Goal: Task Accomplishment & Management: Manage account settings

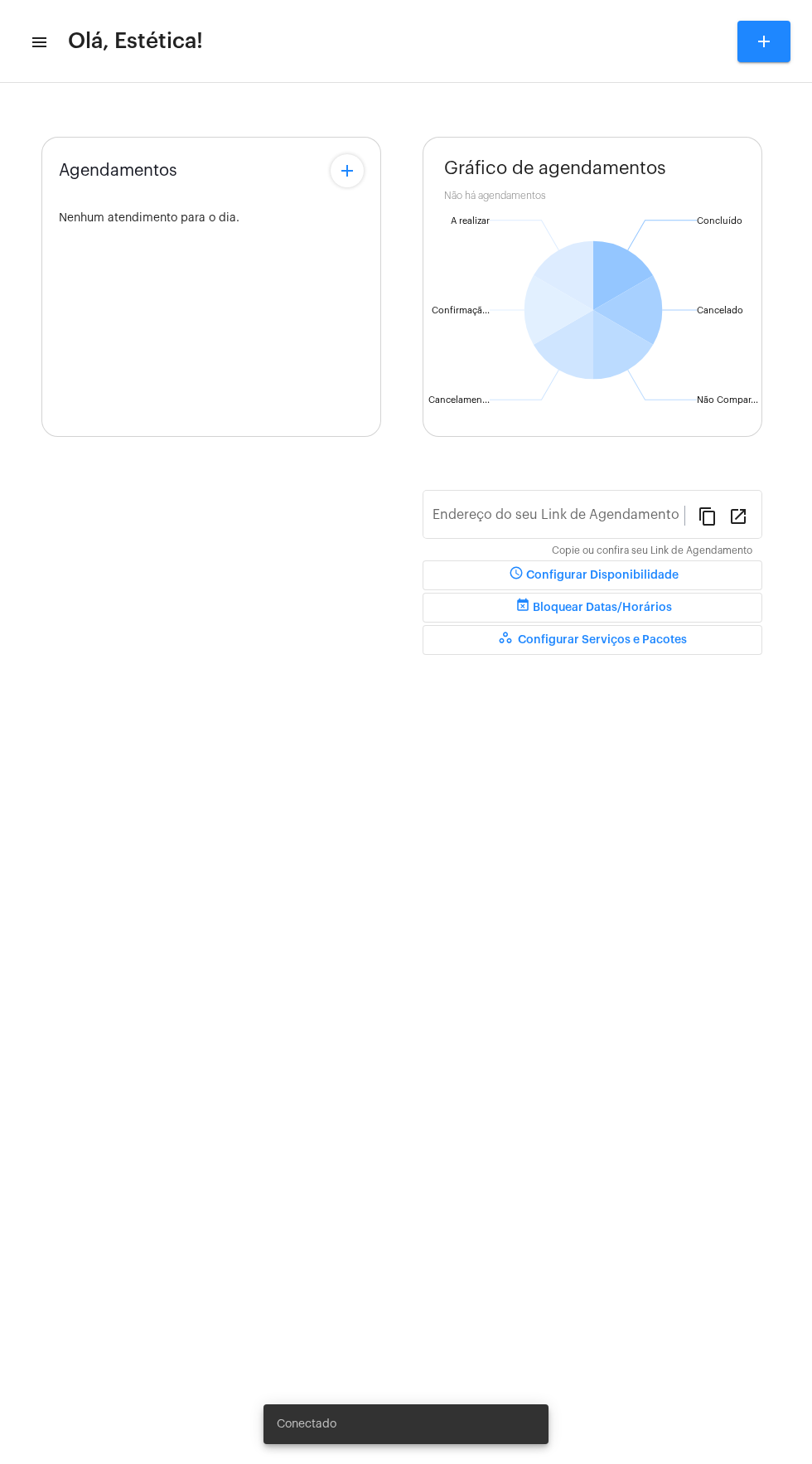
type input "[URL][DOMAIN_NAME]"
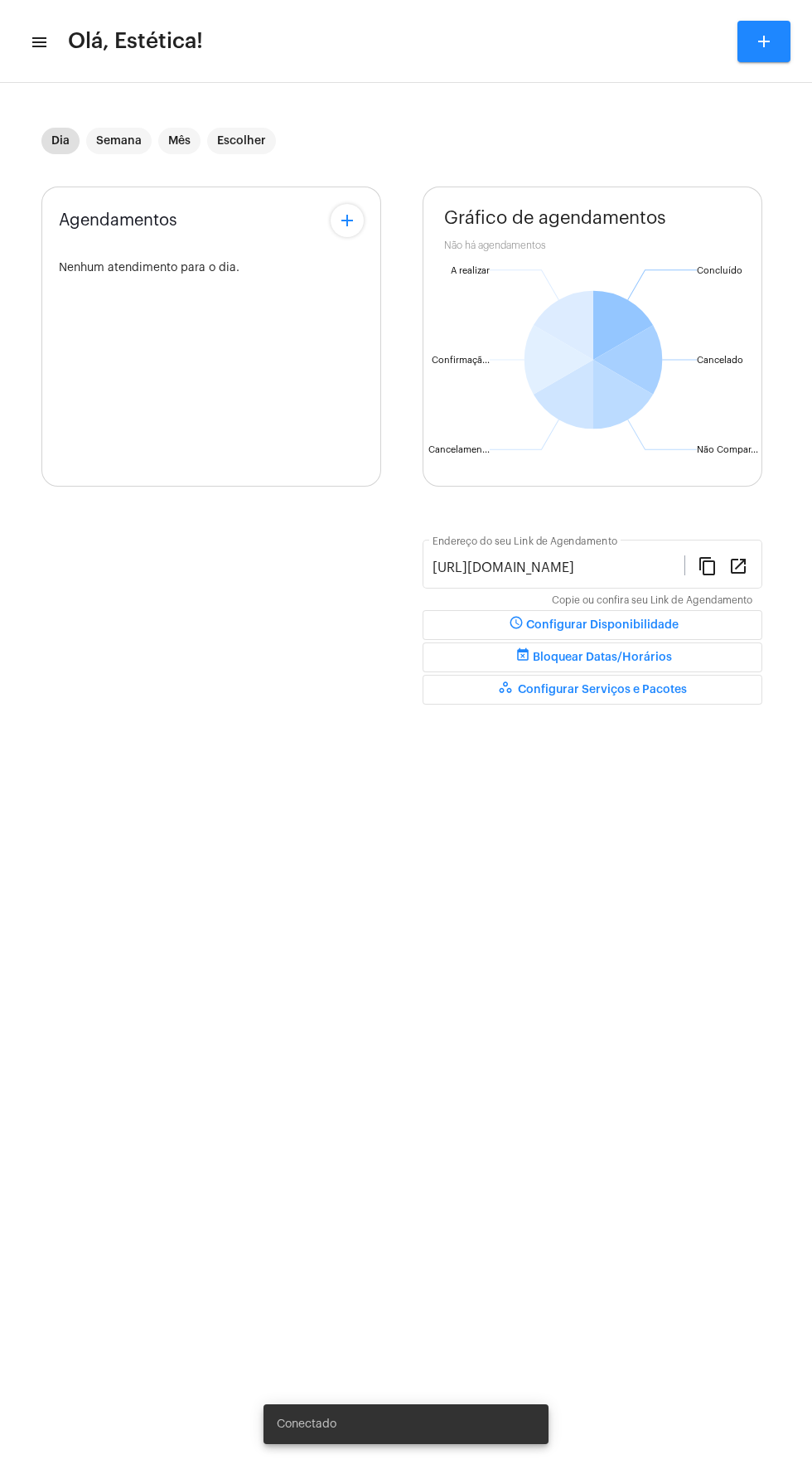
click at [123, 196] on div "Agendamentos add Nenhum atendimento para o dia." at bounding box center [211, 336] width 340 height 300
click at [135, 137] on mat-chip "Semana" at bounding box center [120, 141] width 66 height 27
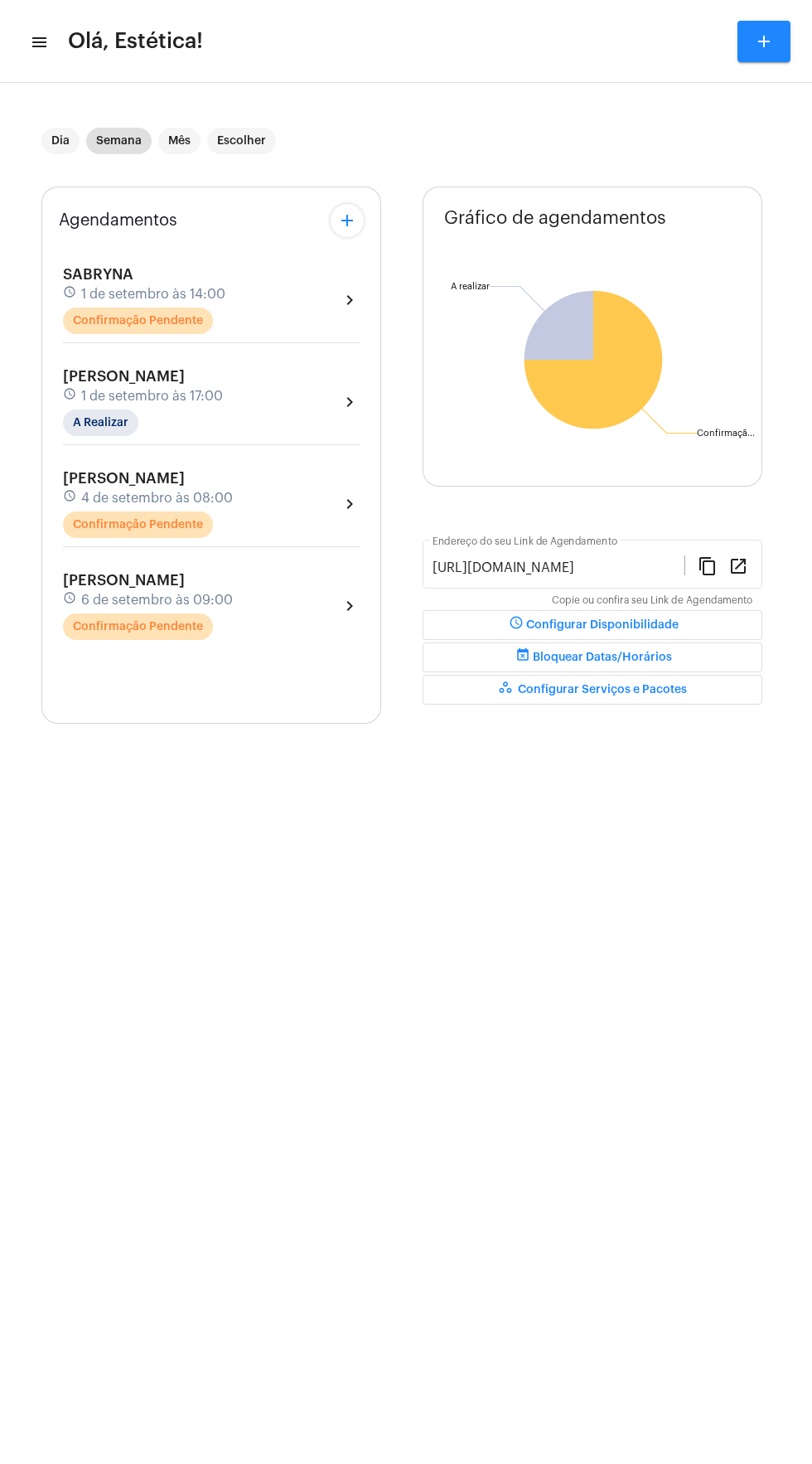
click at [271, 288] on div "SABRYNA schedule 1 de setembro às 14:00 Confirmação Pendente chevron_right" at bounding box center [211, 300] width 297 height 68
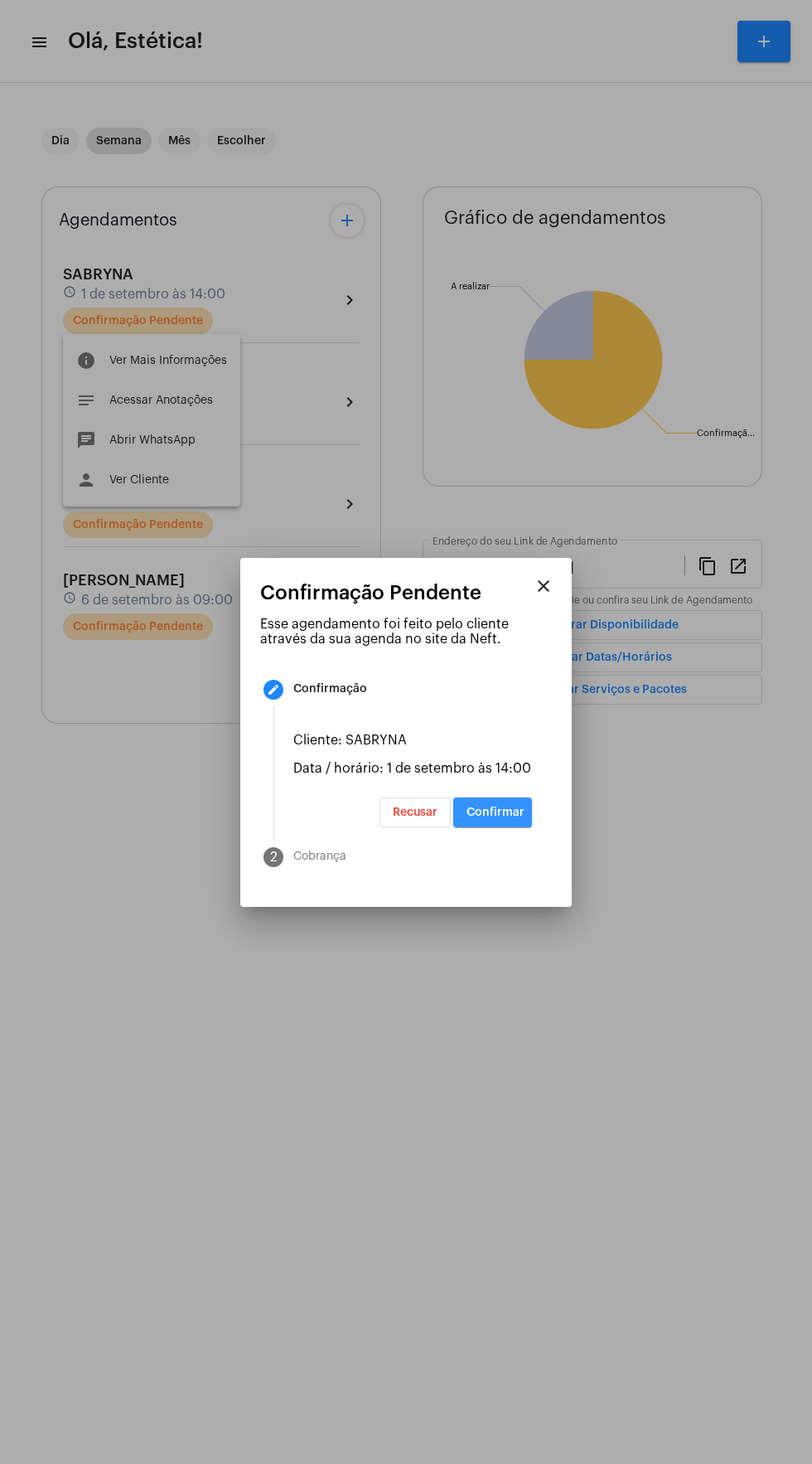
click at [501, 818] on span "Confirmar" at bounding box center [495, 812] width 58 height 12
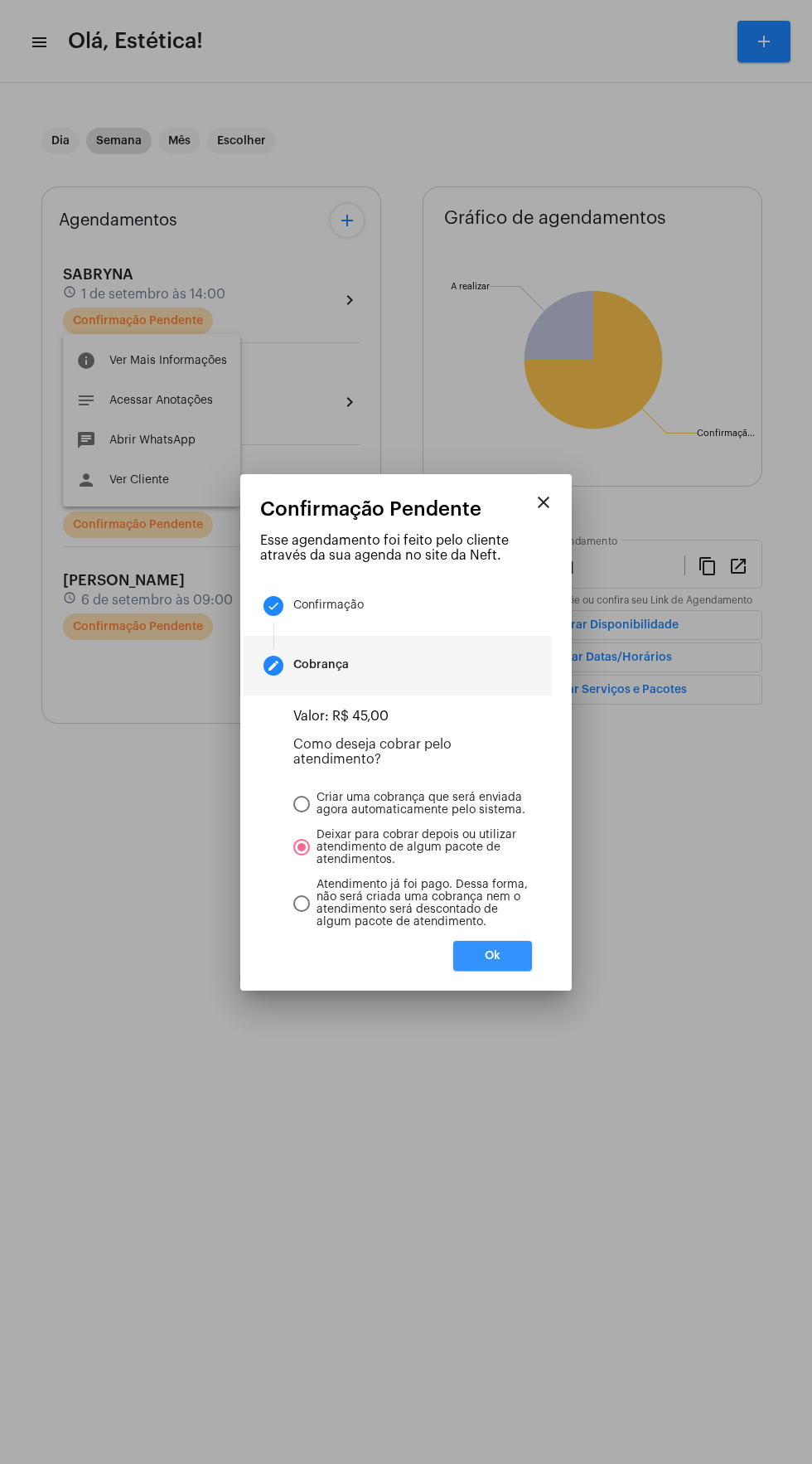
click at [531, 966] on button "Ok" at bounding box center [492, 956] width 79 height 30
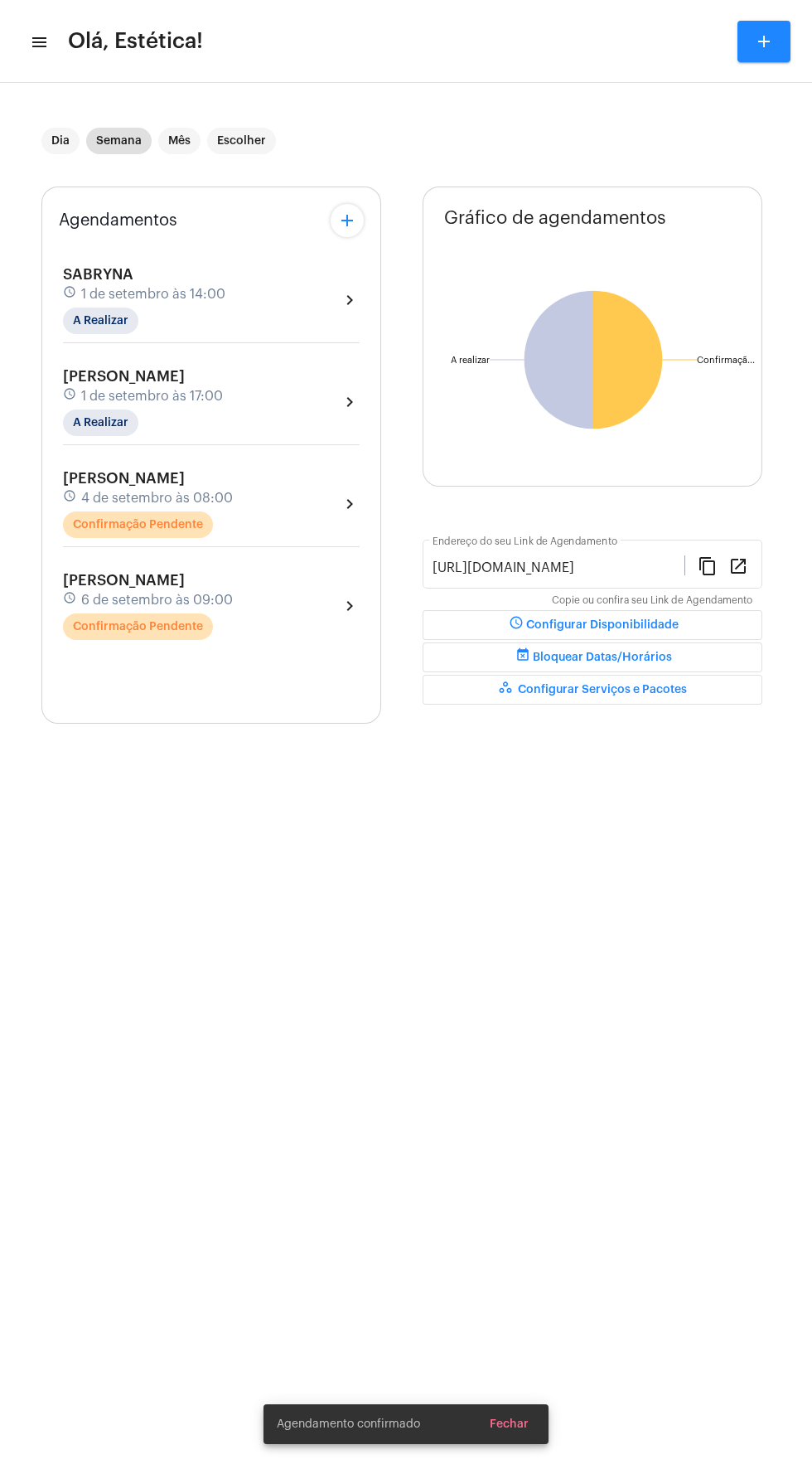
click at [303, 512] on div "[PERSON_NAME] schedule 4 de setembro às 08:00 Confirmação Pendente chevron_right" at bounding box center [211, 504] width 297 height 68
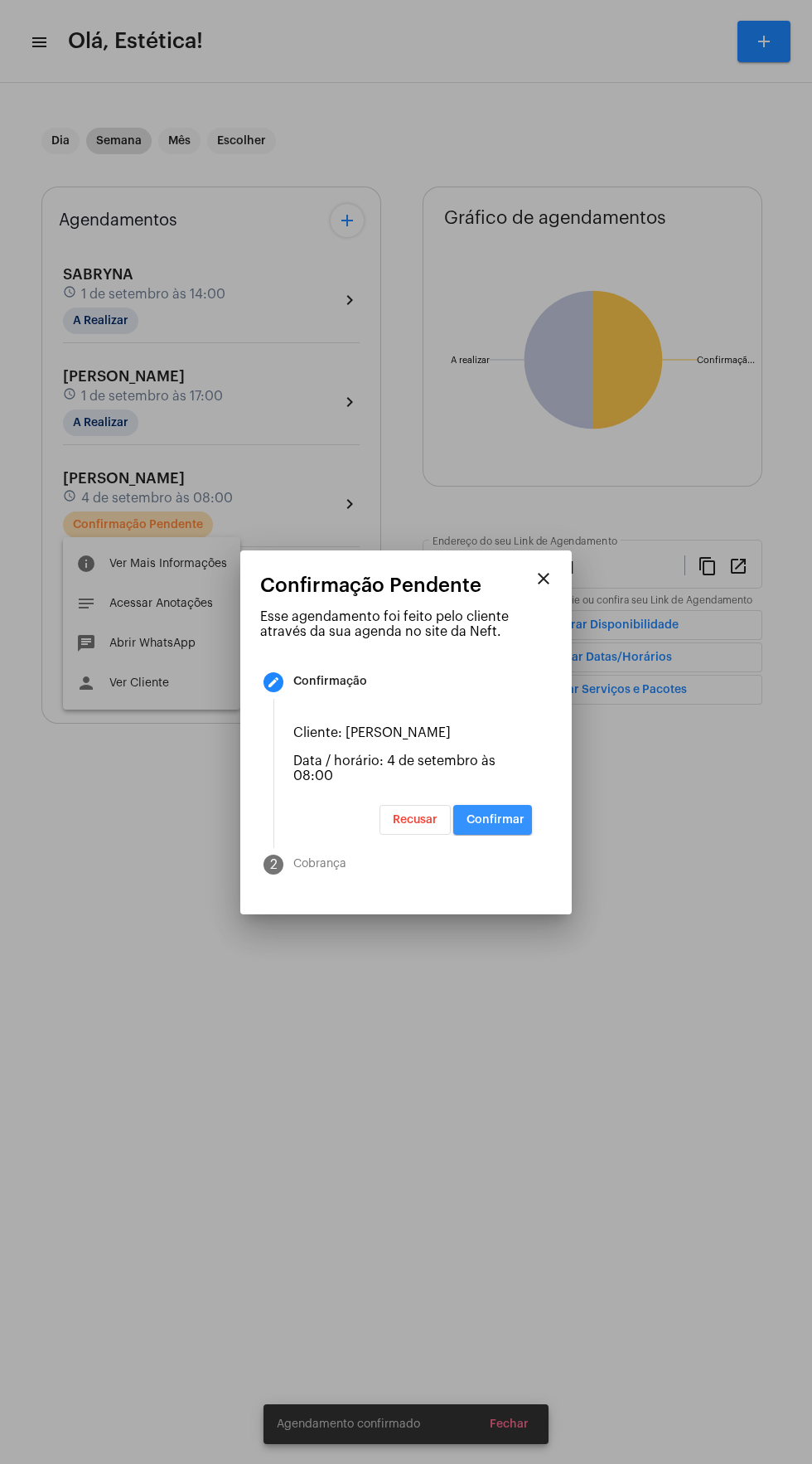
click at [515, 825] on span "Confirmar" at bounding box center [495, 820] width 58 height 12
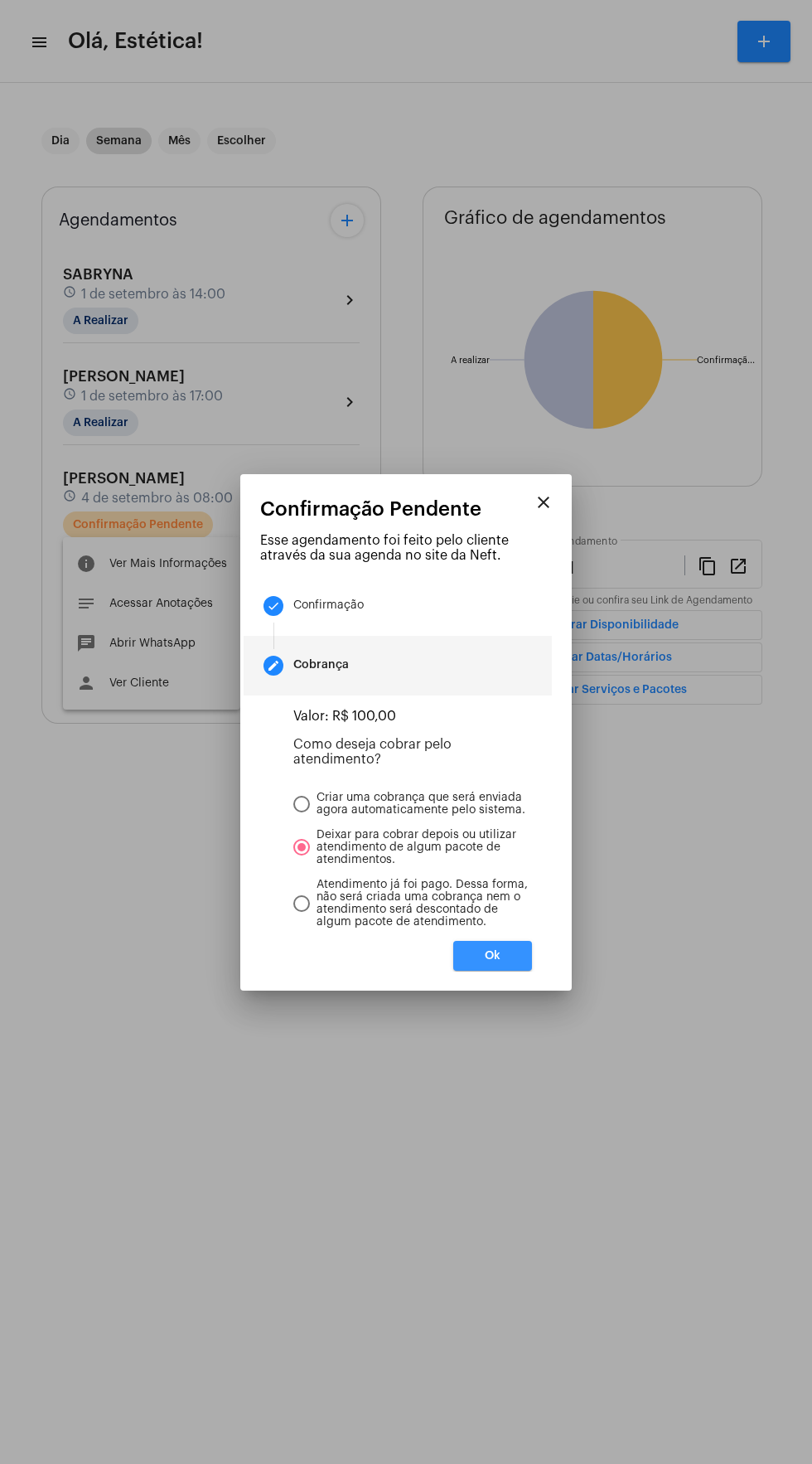
click at [492, 962] on span "Ok" at bounding box center [493, 956] width 16 height 12
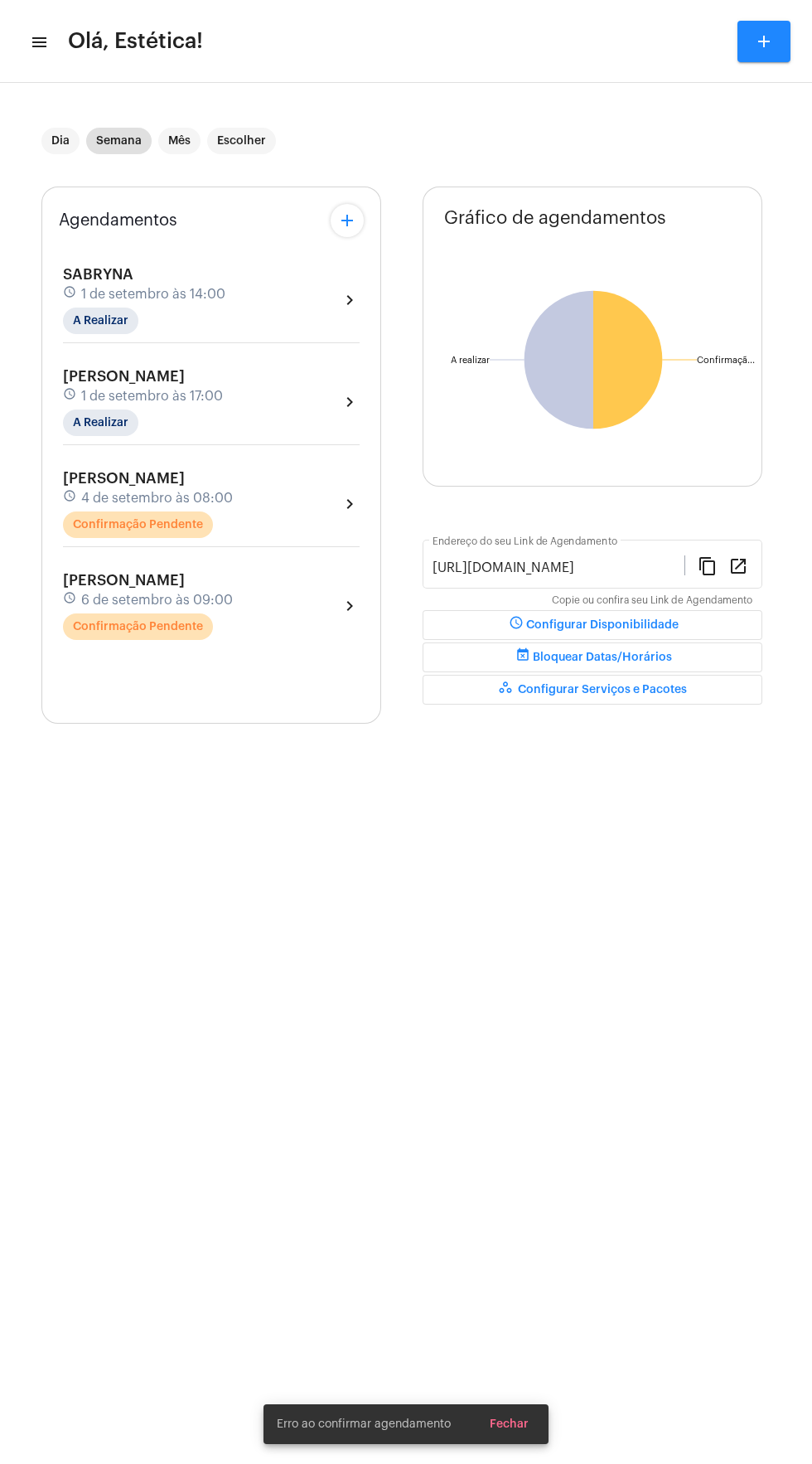
click at [305, 591] on div "[PERSON_NAME] schedule 6 de setembro às 09:00 Confirmação Pendente chevron_right" at bounding box center [211, 606] width 297 height 68
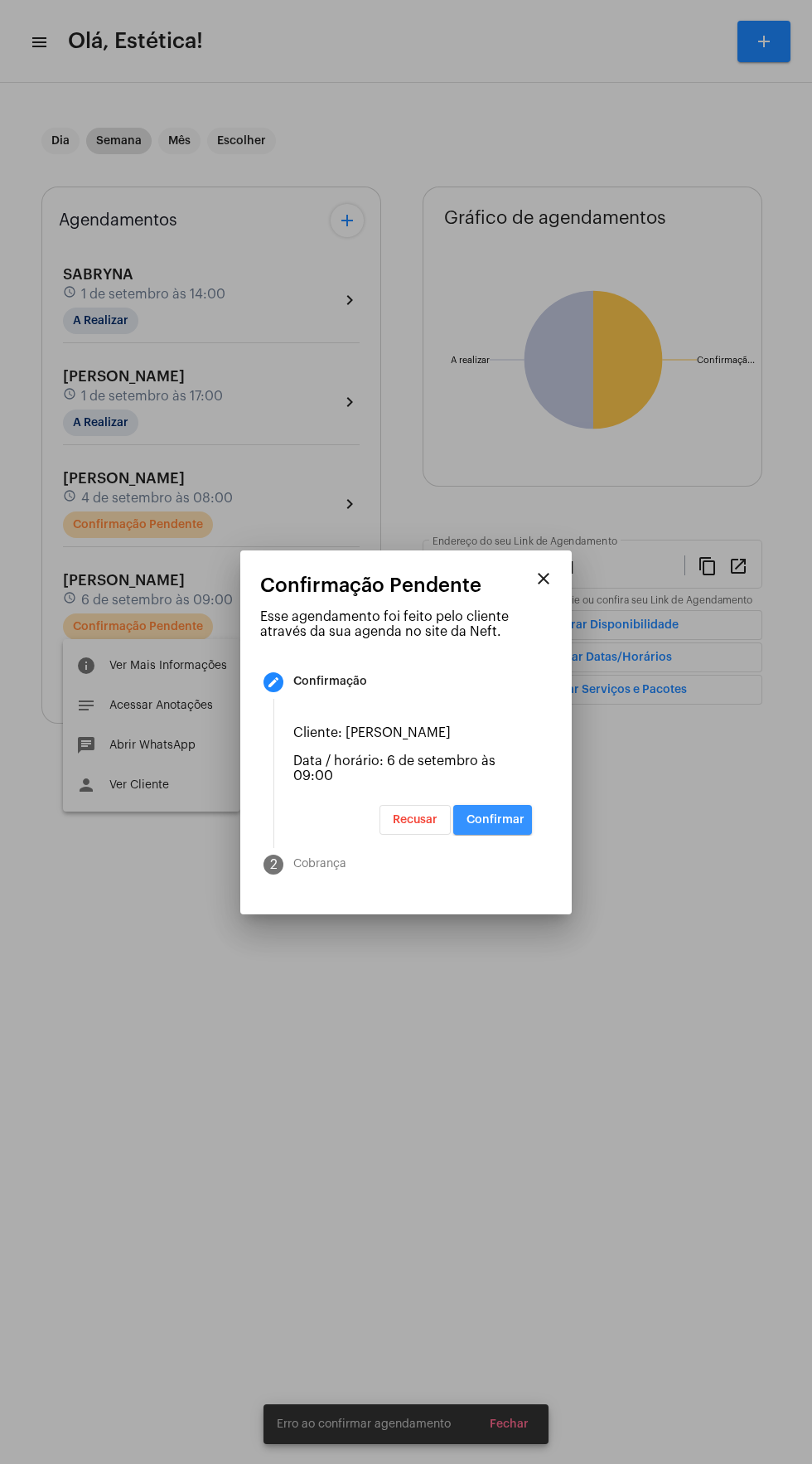
click at [511, 835] on button "Confirmar" at bounding box center [492, 820] width 79 height 30
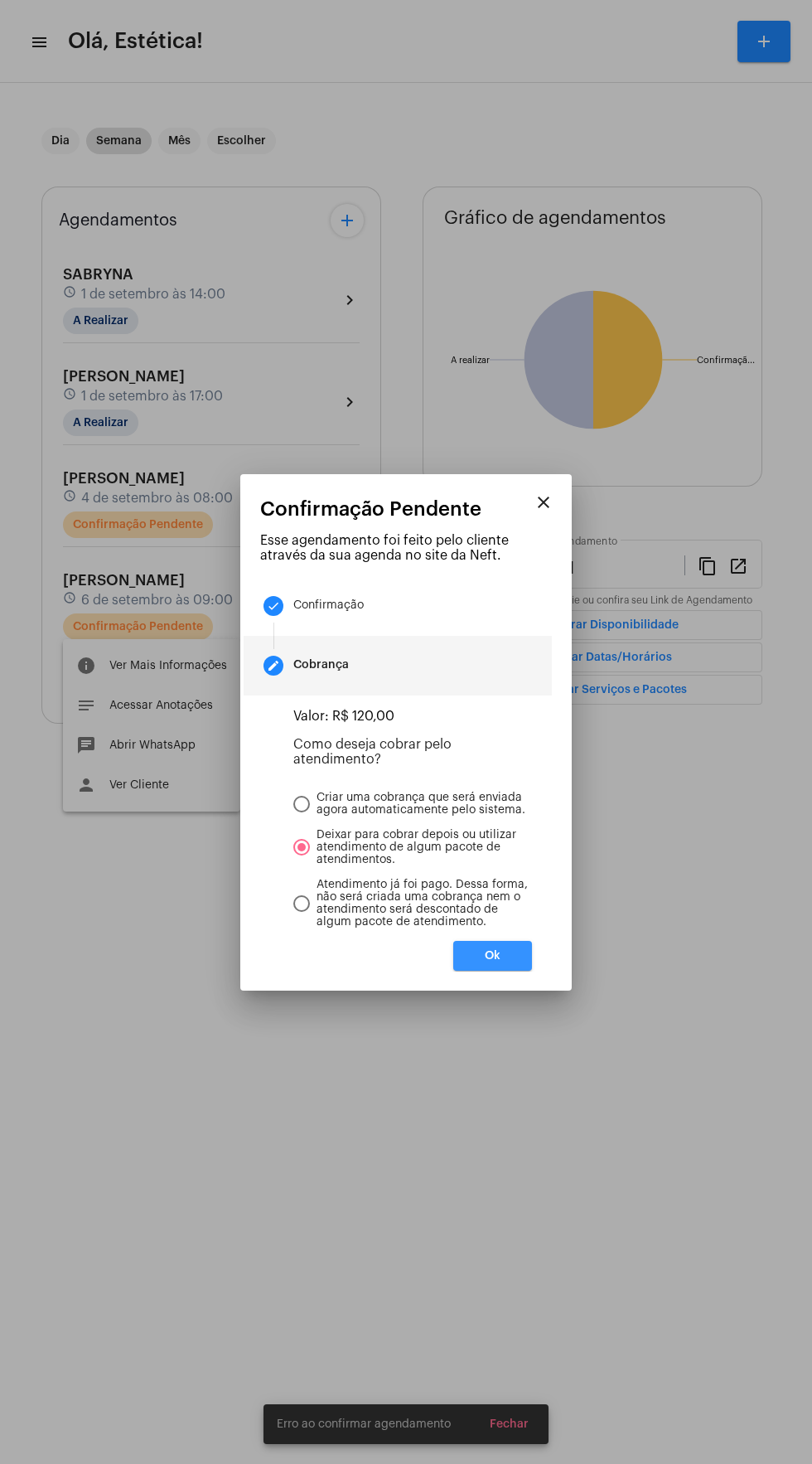
click at [524, 969] on button "Ok" at bounding box center [492, 956] width 79 height 30
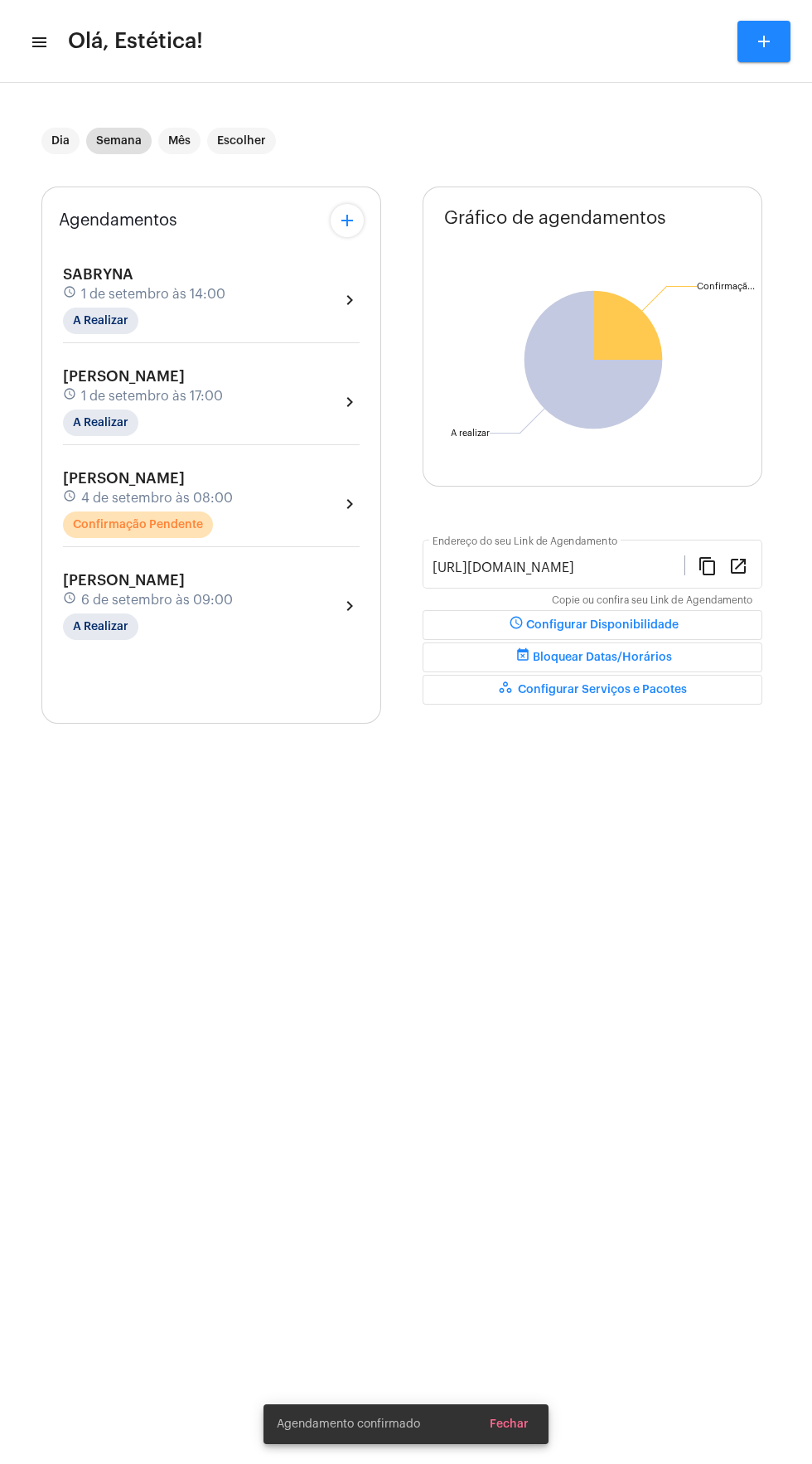
click at [317, 500] on div "[PERSON_NAME] schedule 4 de setembro às 08:00 Confirmação Pendente chevron_right" at bounding box center [211, 504] width 297 height 68
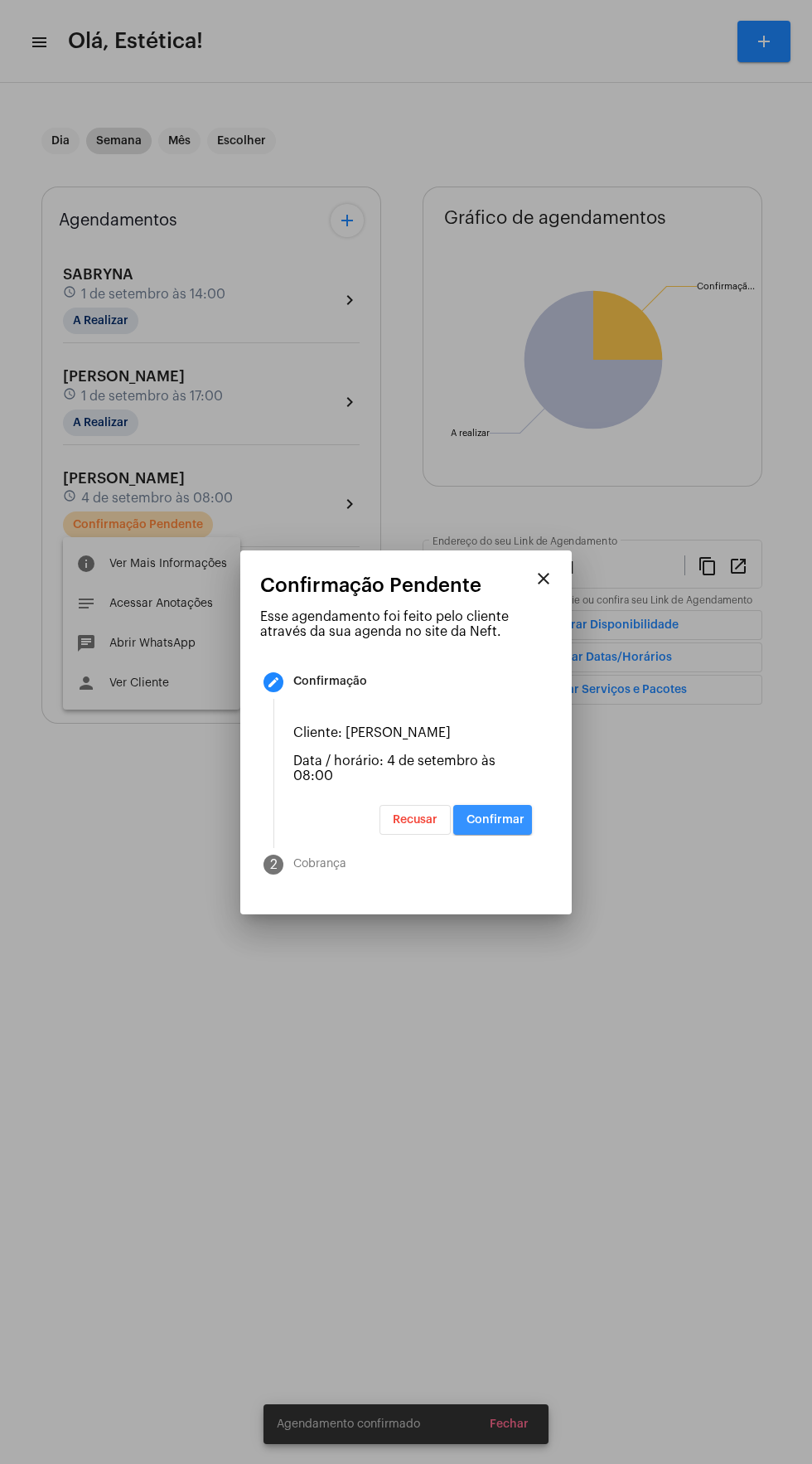
click at [524, 834] on button "Confirmar" at bounding box center [492, 820] width 79 height 30
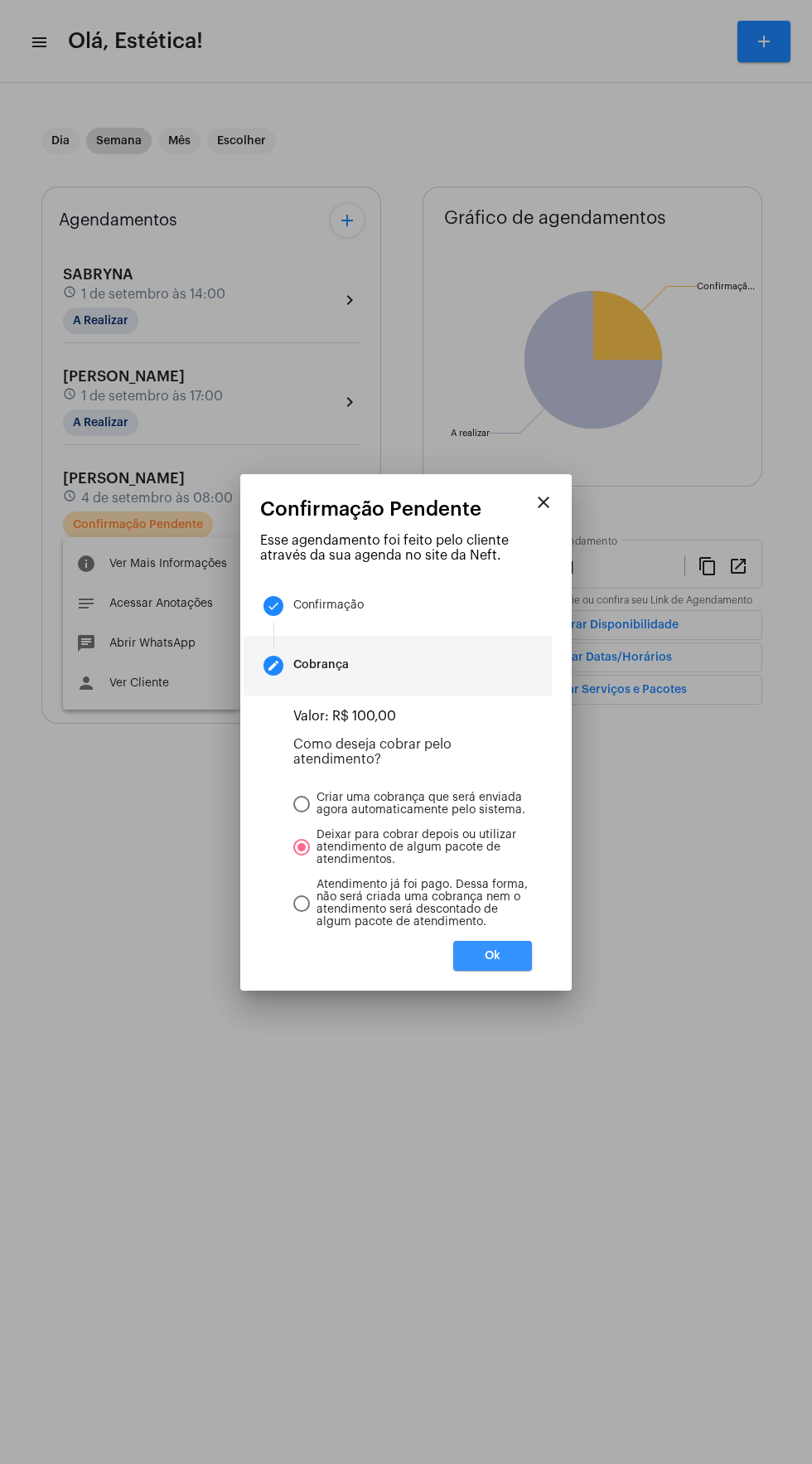
click at [502, 966] on button "Ok" at bounding box center [492, 956] width 79 height 30
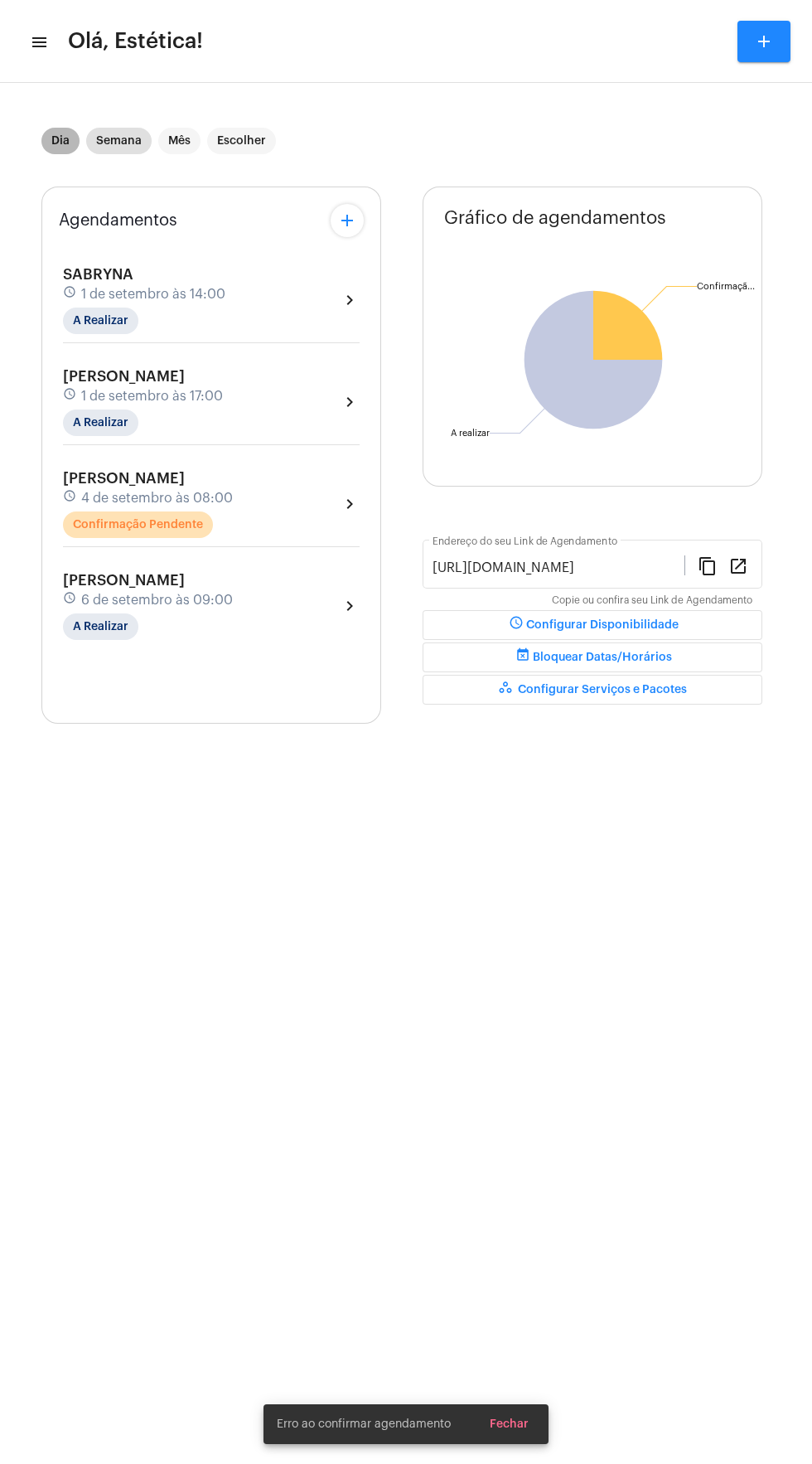
click at [62, 141] on mat-chip "Dia" at bounding box center [61, 141] width 38 height 27
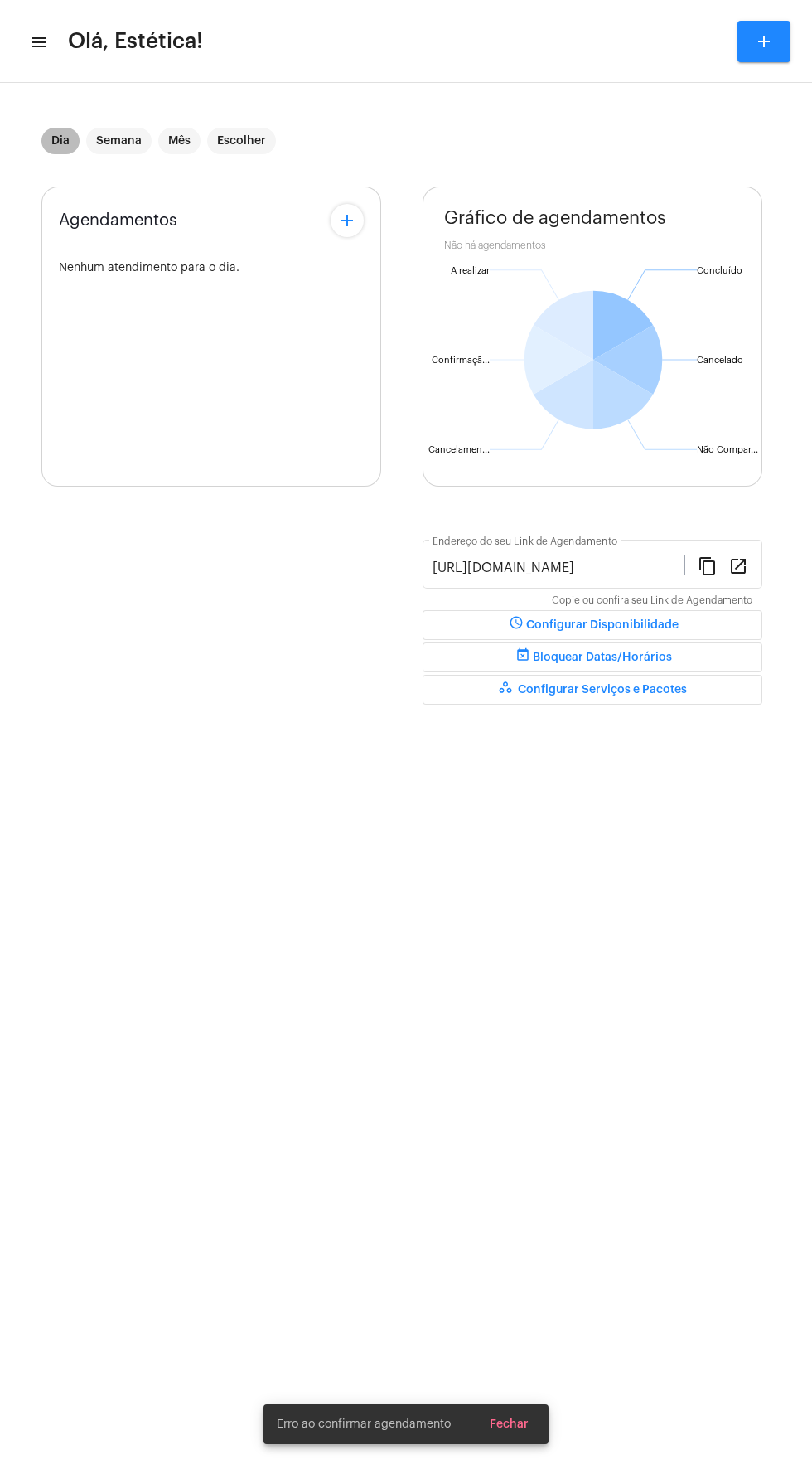
click at [205, 146] on div "Dia Semana Mês Escolher" at bounding box center [158, 141] width 241 height 33
click at [189, 141] on mat-chip "Mês" at bounding box center [179, 141] width 42 height 27
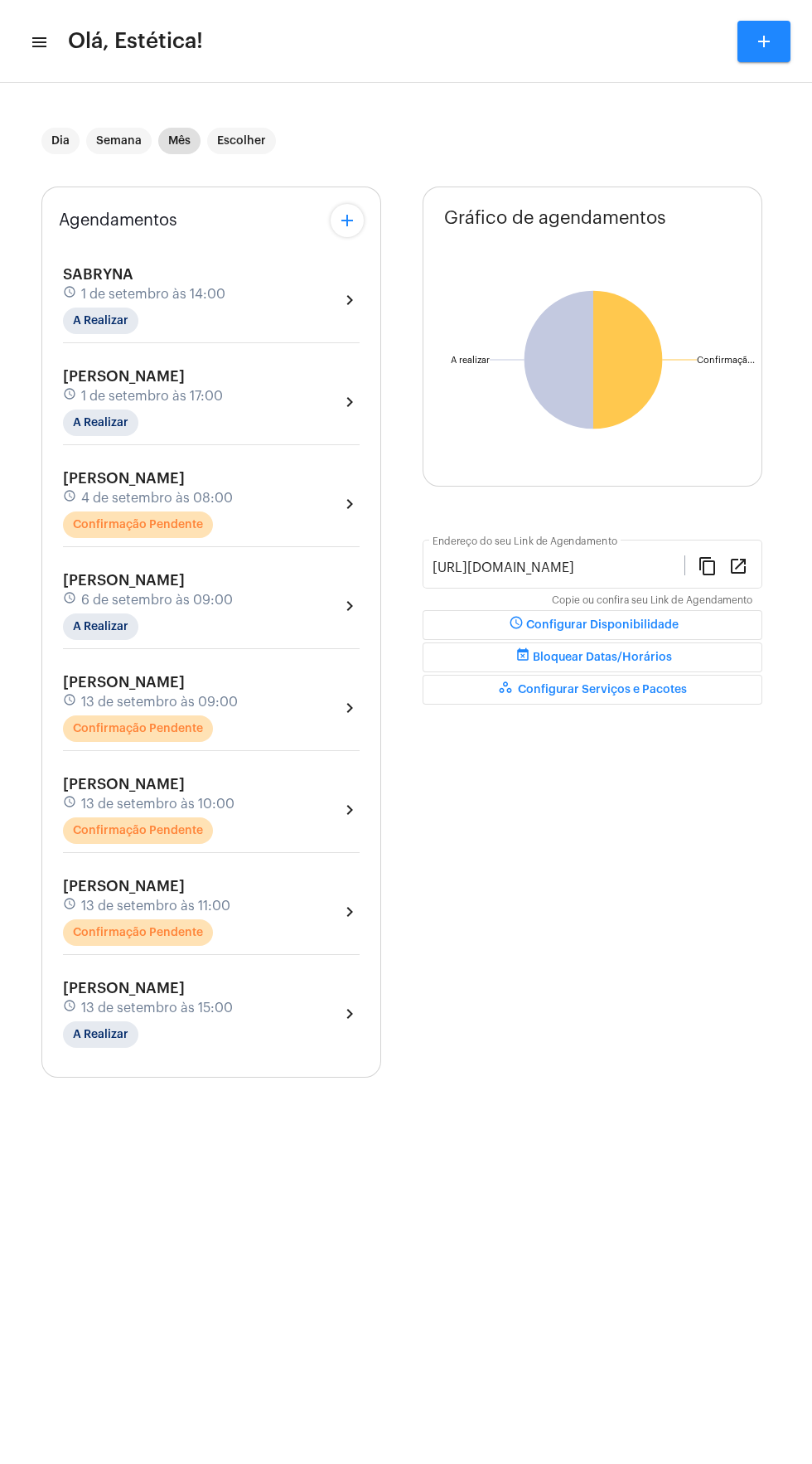
click at [304, 707] on div "[PERSON_NAME] schedule 13 de setembro às 09:00 Confirmação Pendente chevron_rig…" at bounding box center [211, 708] width 297 height 68
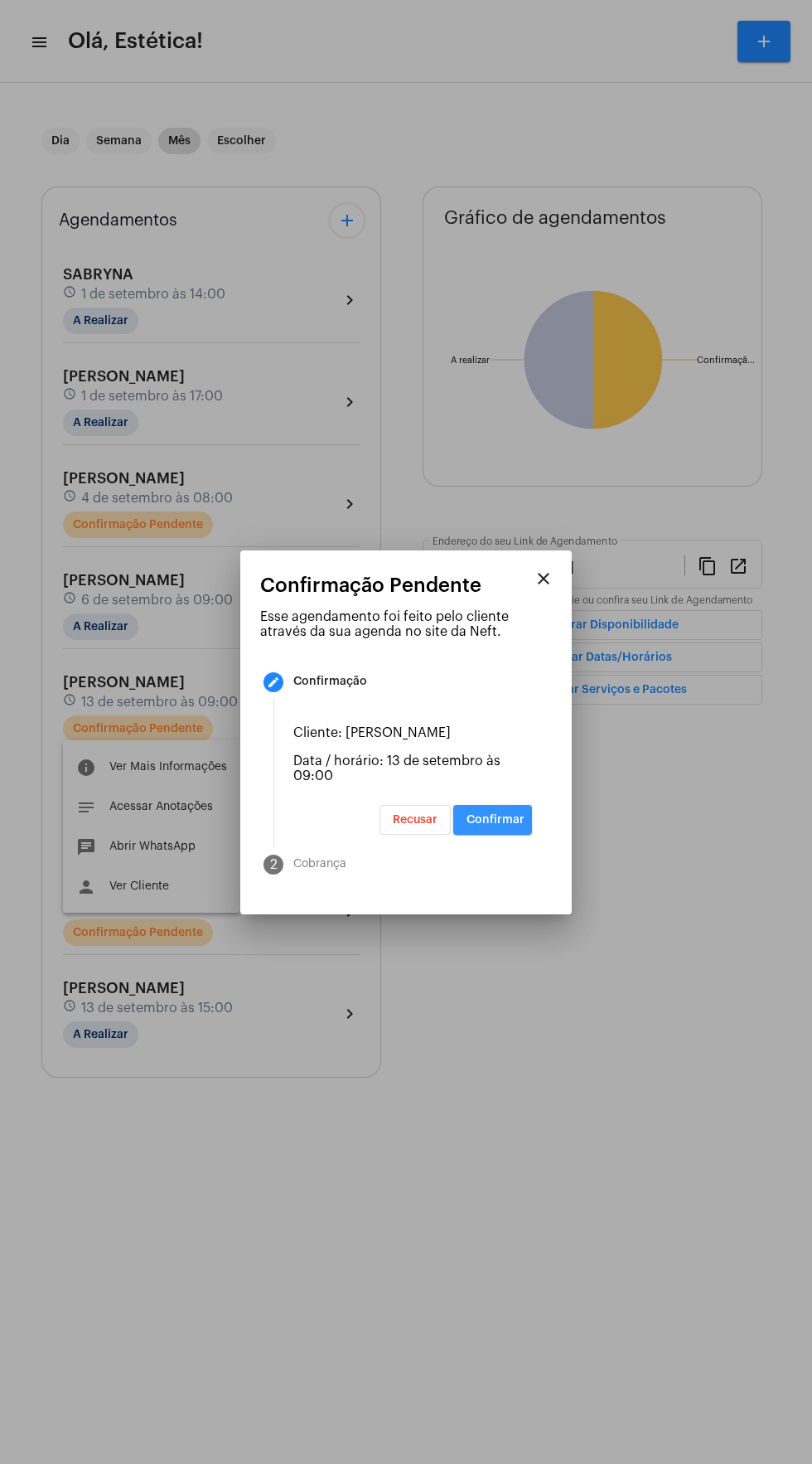
click at [503, 825] on span "Confirmar" at bounding box center [495, 820] width 58 height 12
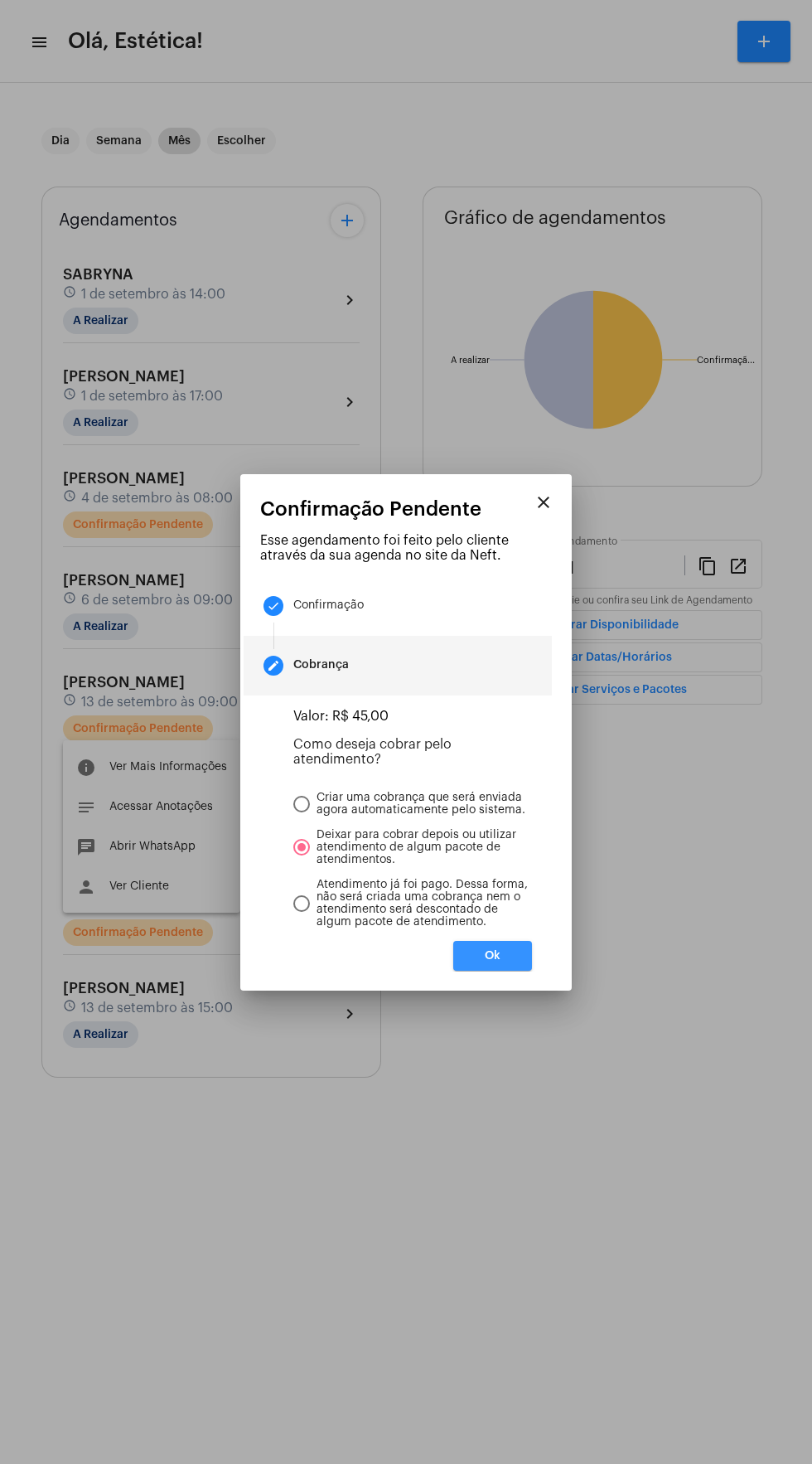
click at [512, 961] on button "Ok" at bounding box center [492, 956] width 79 height 30
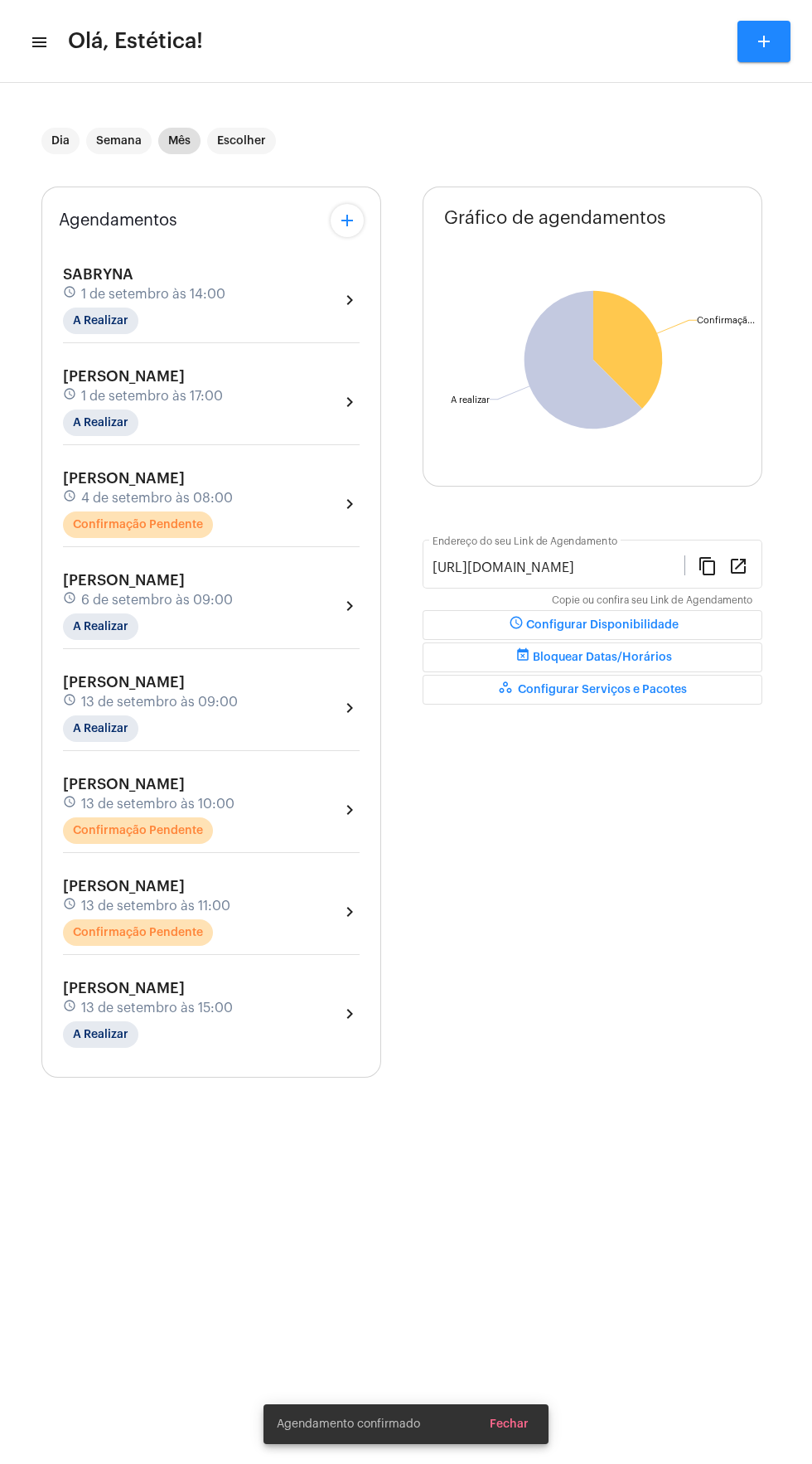
click at [283, 794] on div "[PERSON_NAME] schedule 13 de setembro às 10:00 Confirmação Pendente chevron_rig…" at bounding box center [211, 810] width 297 height 68
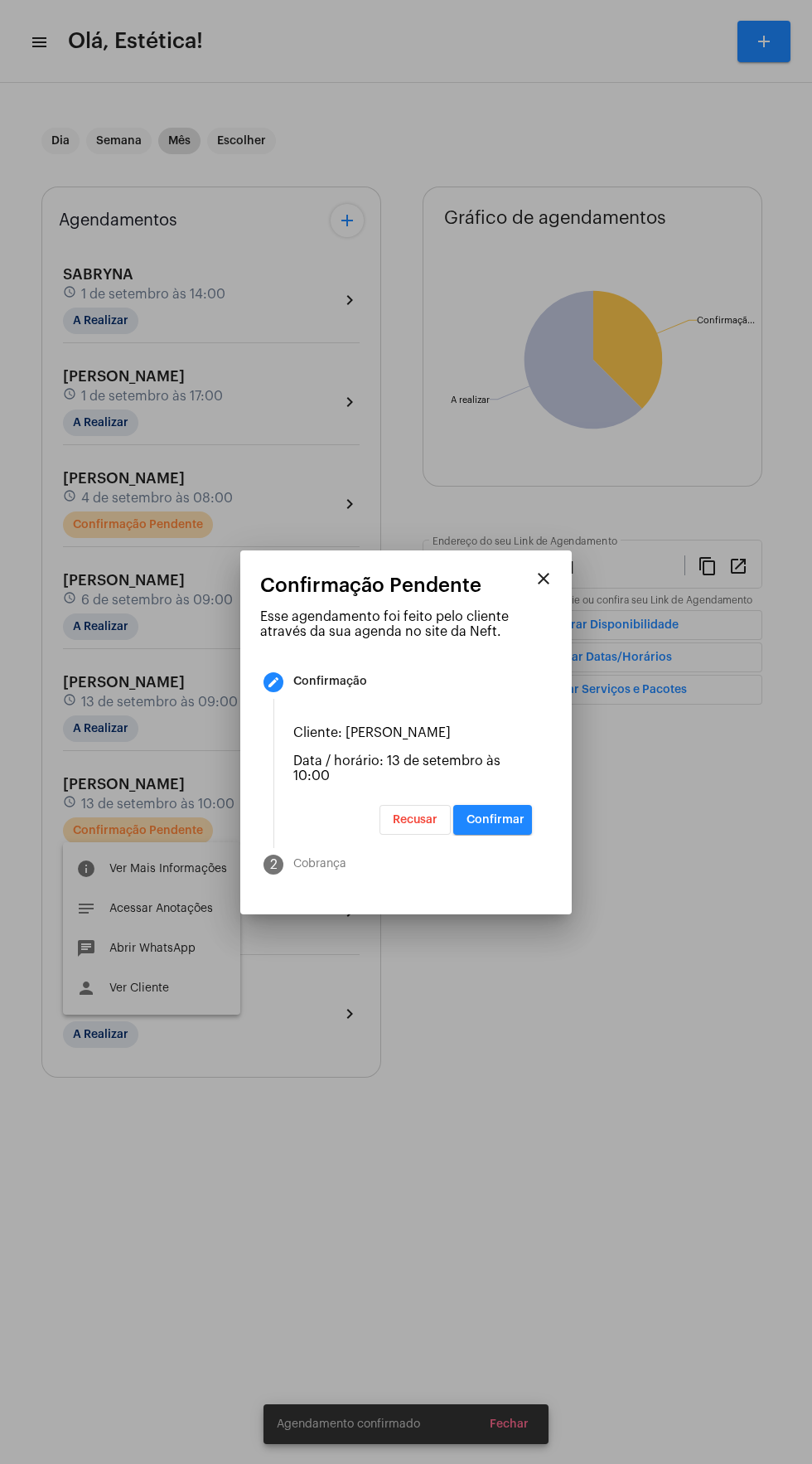
click at [505, 835] on button "Confirmar" at bounding box center [492, 820] width 79 height 30
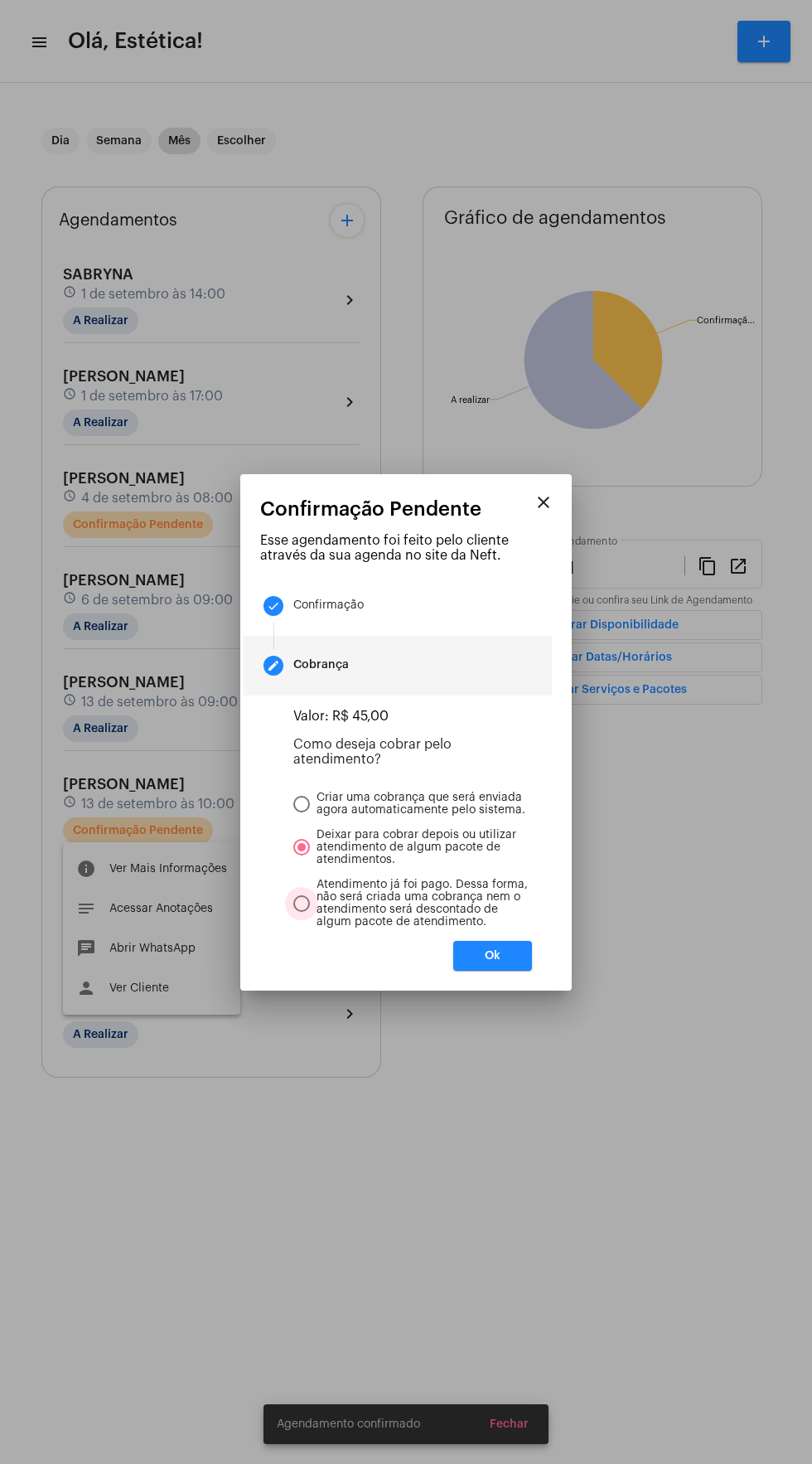
click at [510, 929] on span "Atendimento já foi pago. Dessa forma, não será criada uma cobrança nem o atendi…" at bounding box center [420, 904] width 222 height 50
click at [310, 912] on input "Atendimento já foi pago. Dessa forma, não será criada uma cobrança nem o atendi…" at bounding box center [301, 903] width 17 height 17
radio input "true"
click at [302, 847] on span at bounding box center [302, 847] width 0 height 0
click at [302, 855] on input "Deixar para cobrar depois ou utilizar atendimento de algum pacote de atendiment…" at bounding box center [301, 847] width 17 height 17
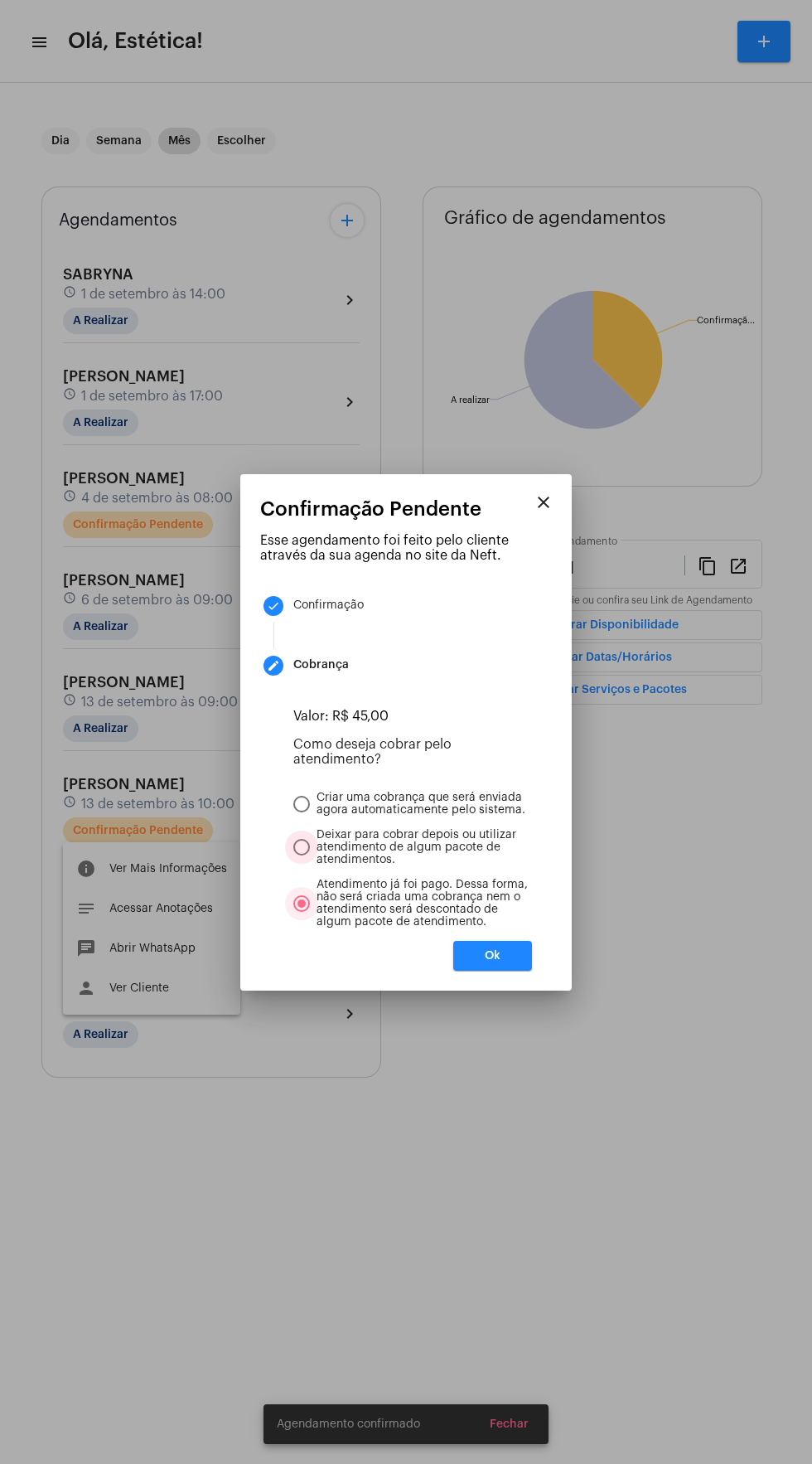
radio input "true"
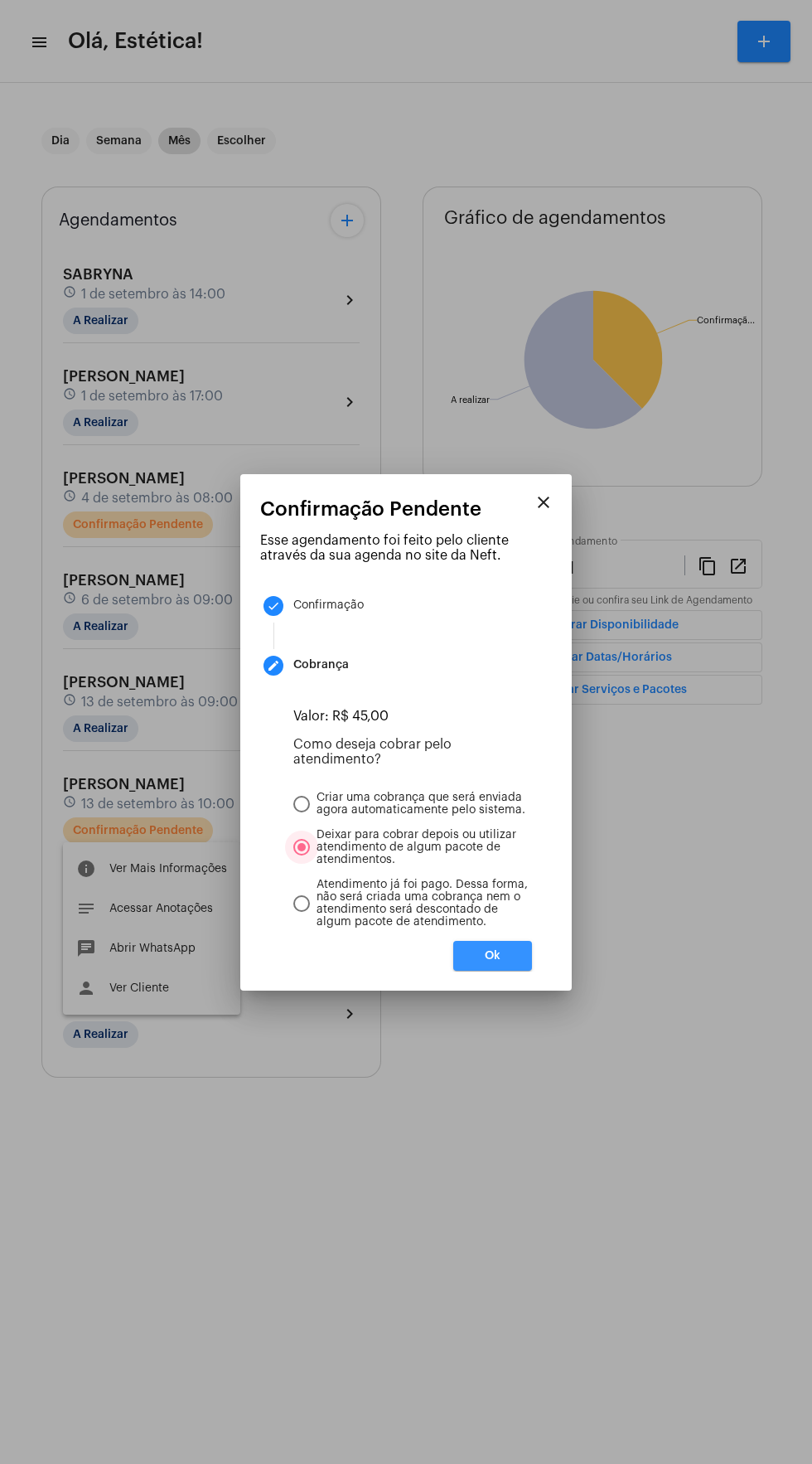
click at [492, 962] on span "Ok" at bounding box center [493, 956] width 16 height 12
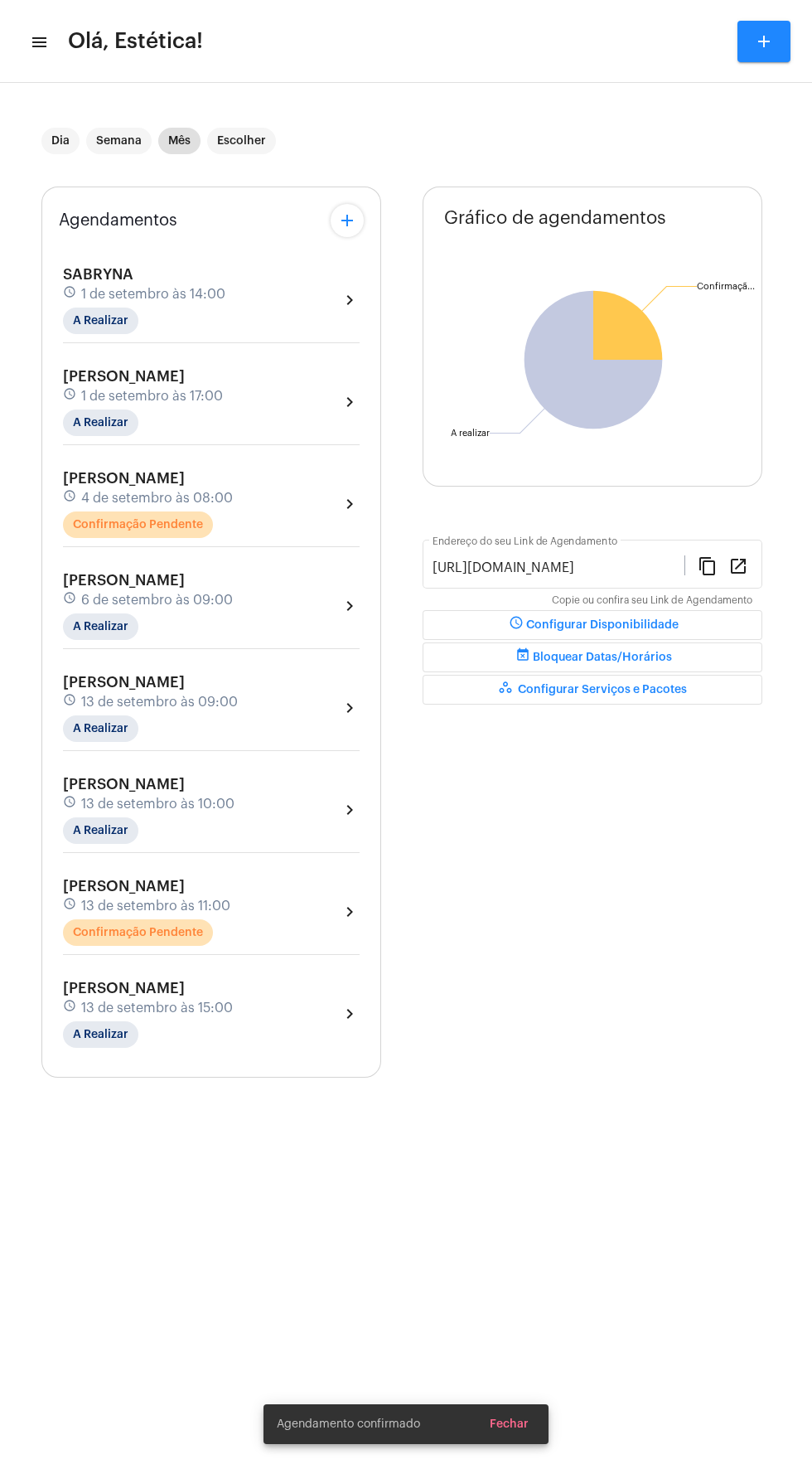
click at [275, 910] on div "[PERSON_NAME] schedule 13 de setembro às 11:00 Confirmação Pendente chevron_rig…" at bounding box center [211, 912] width 297 height 68
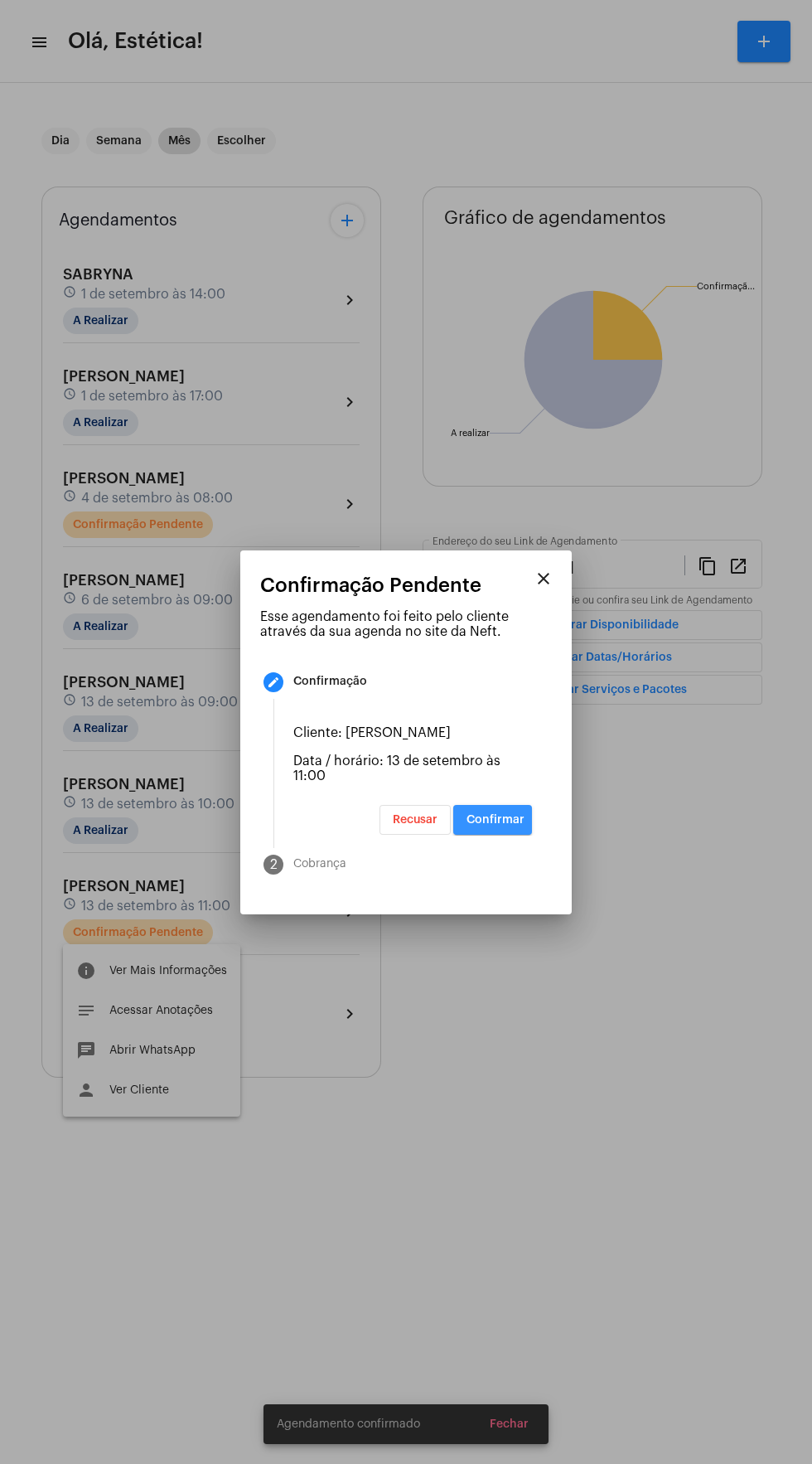
click at [511, 827] on button "Confirmar" at bounding box center [492, 820] width 79 height 30
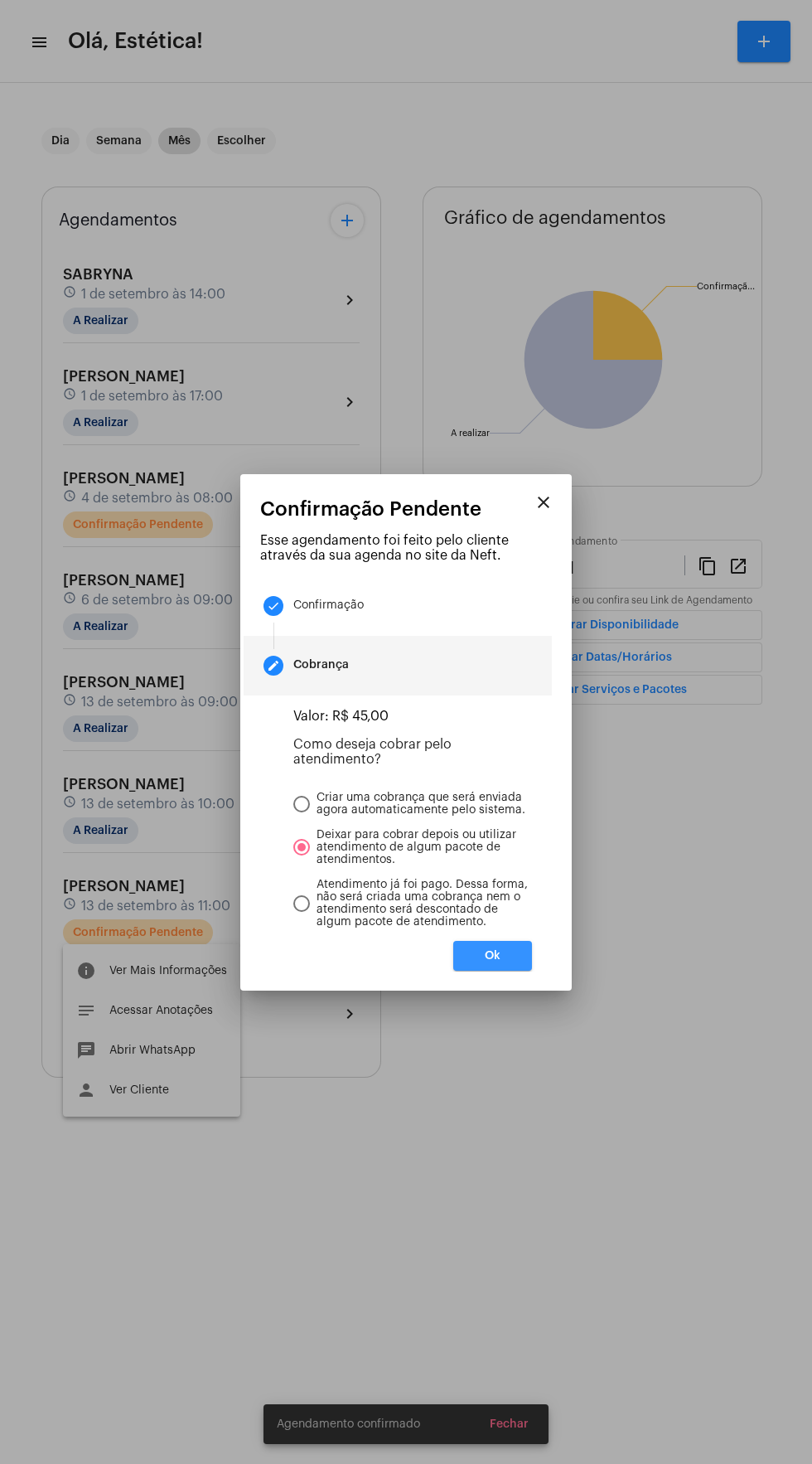
click at [514, 971] on button "Ok" at bounding box center [492, 956] width 79 height 30
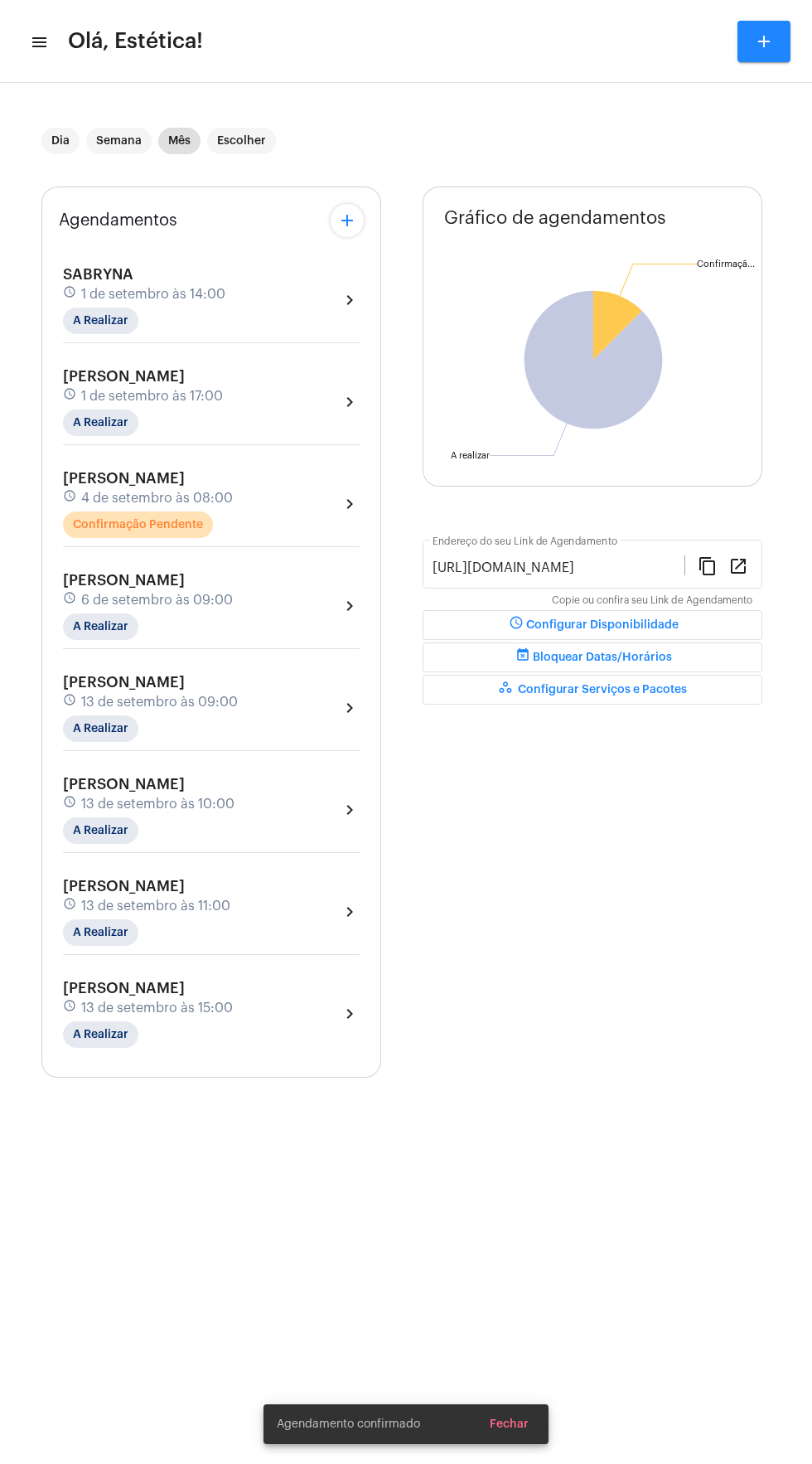
click at [295, 505] on div "[PERSON_NAME] schedule 4 de setembro às 08:00 Confirmação Pendente chevron_right" at bounding box center [211, 504] width 297 height 68
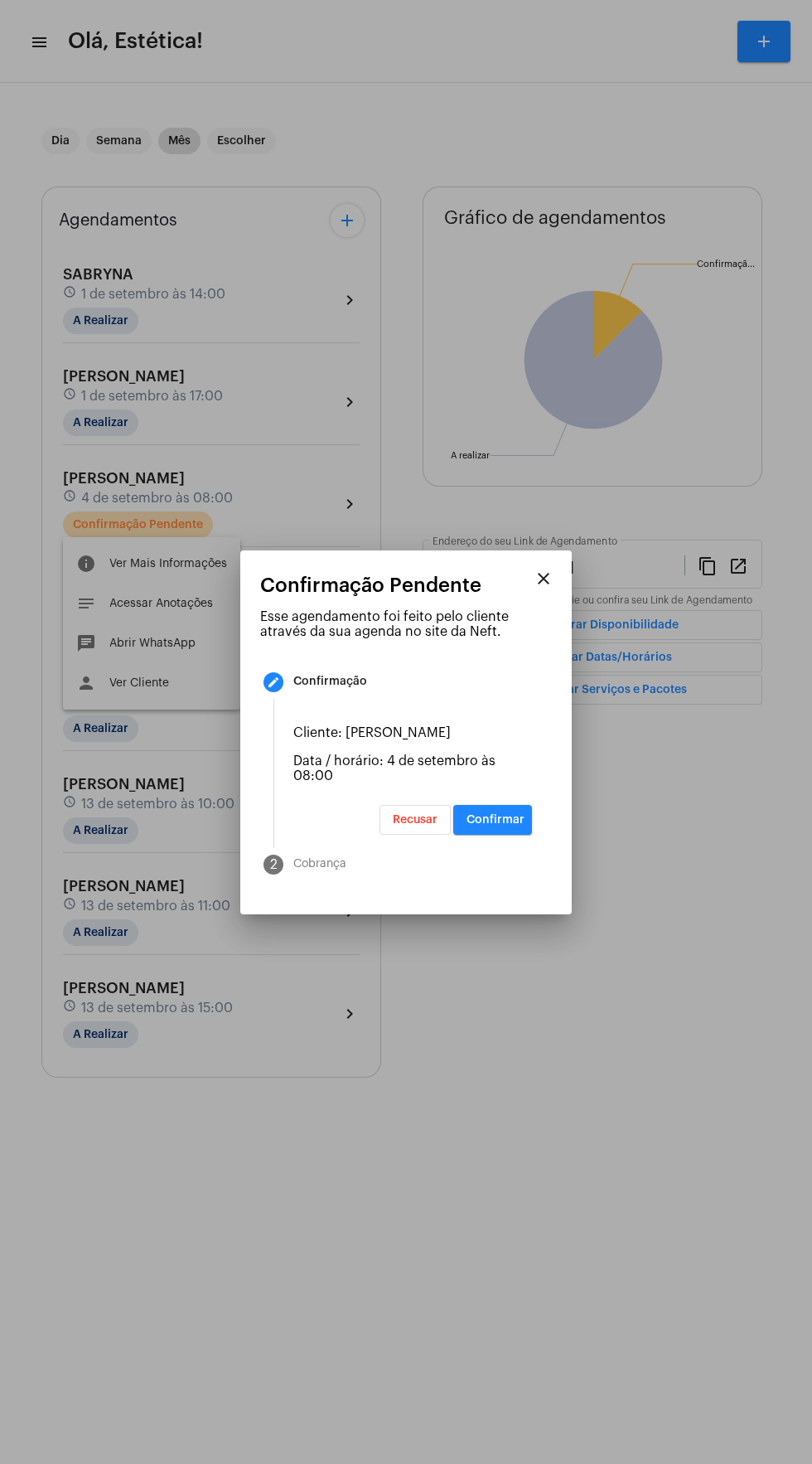
click at [62, 35] on div at bounding box center [406, 732] width 812 height 1464
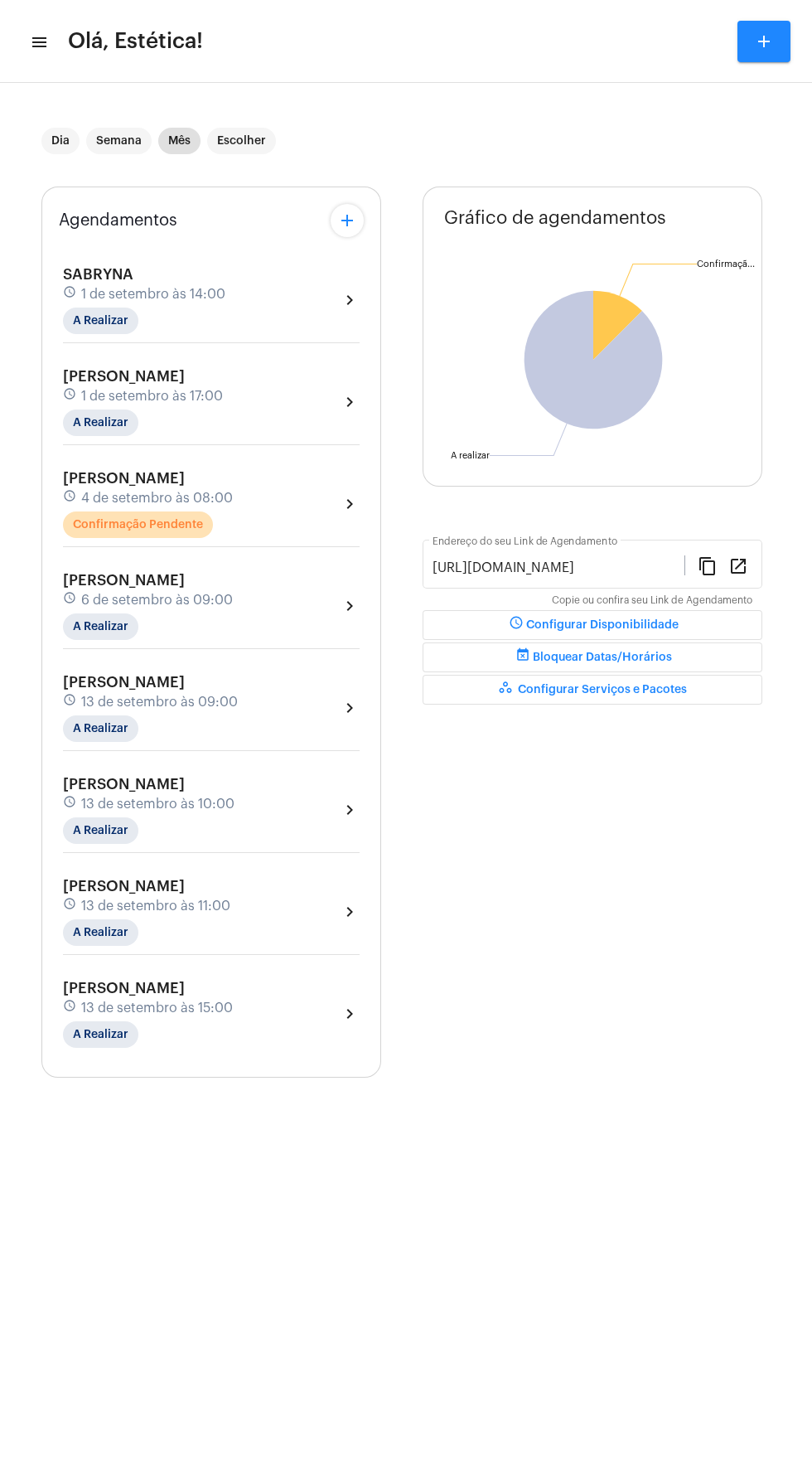
click at [47, 34] on mat-toolbar-row "menu Olá, Estética! add" at bounding box center [406, 41] width 812 height 53
click at [42, 40] on mat-icon "menu" at bounding box center [38, 42] width 17 height 20
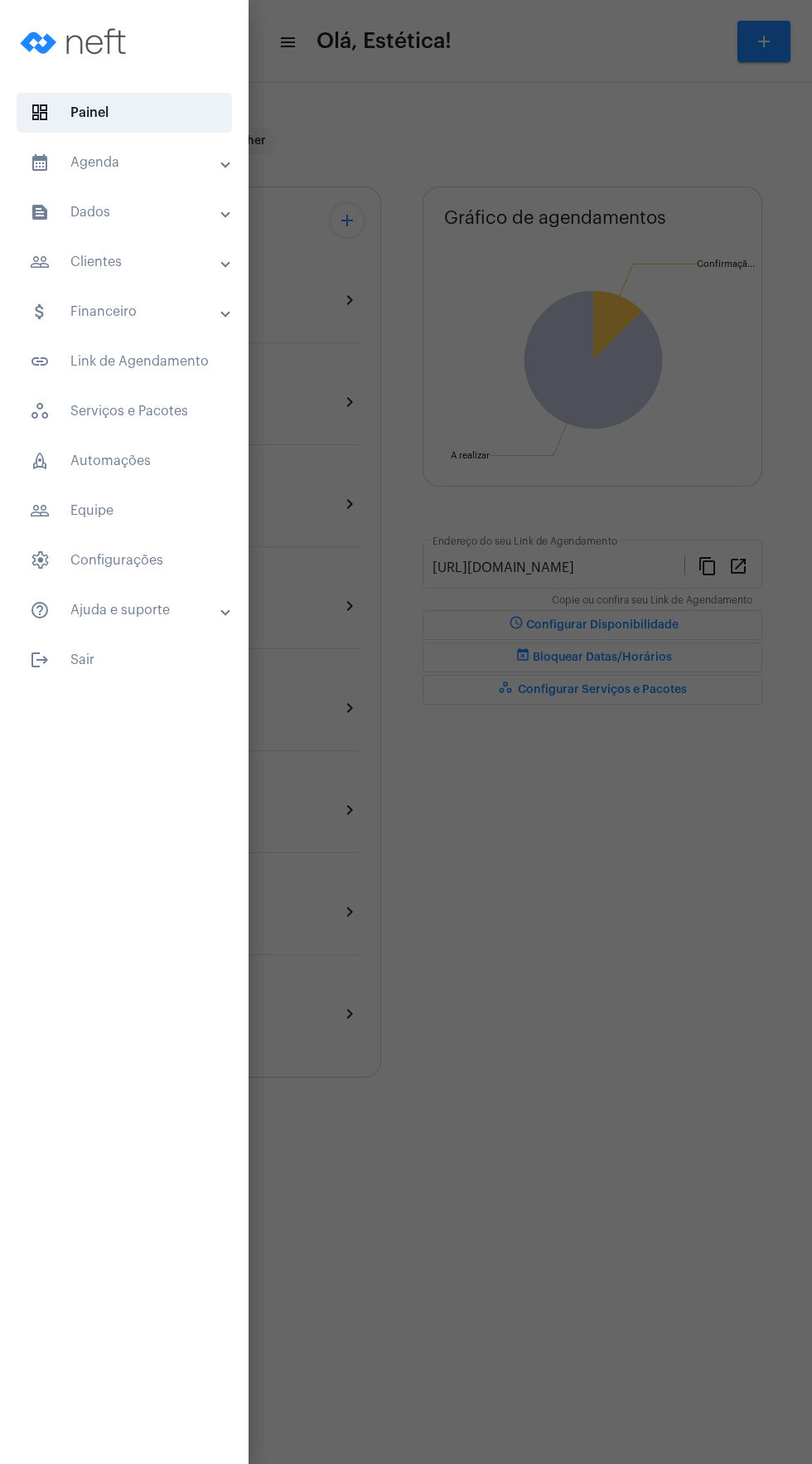
click at [138, 271] on mat-panel-title "people_outline Clientes" at bounding box center [126, 262] width 192 height 20
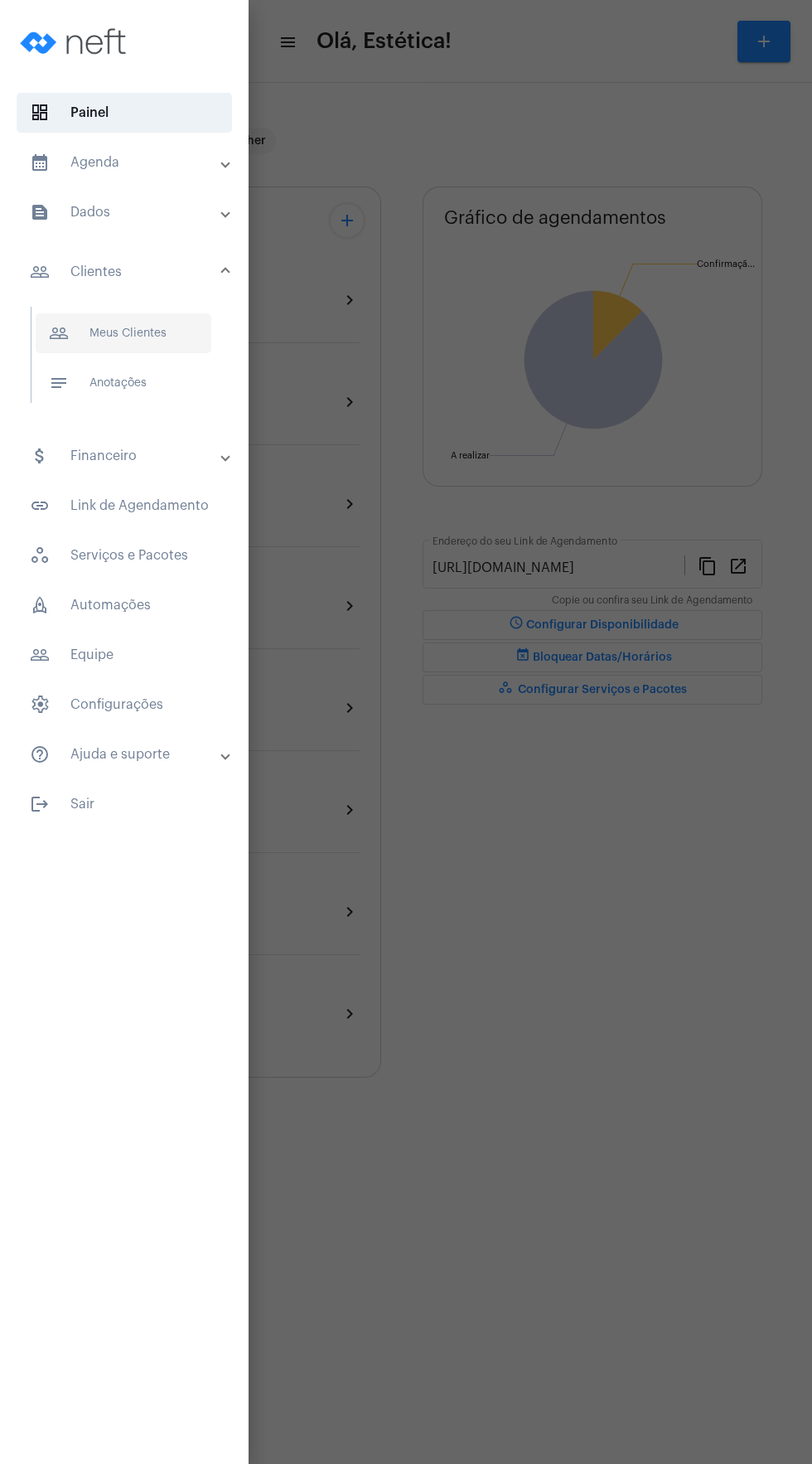
click at [154, 340] on span "people_outline Meus Clientes" at bounding box center [124, 333] width 175 height 40
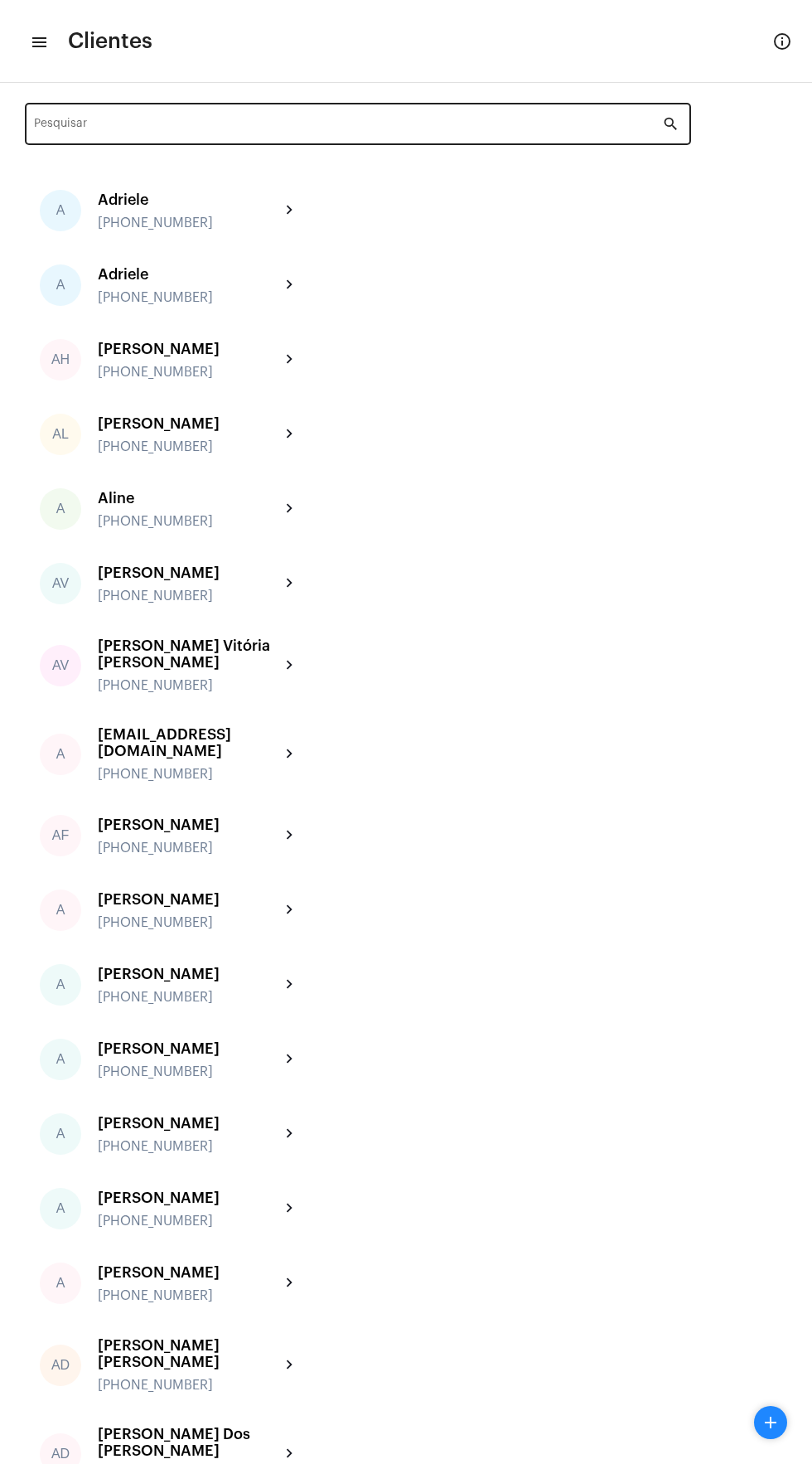
click at [281, 127] on input "Pesquisar" at bounding box center [348, 127] width 629 height 13
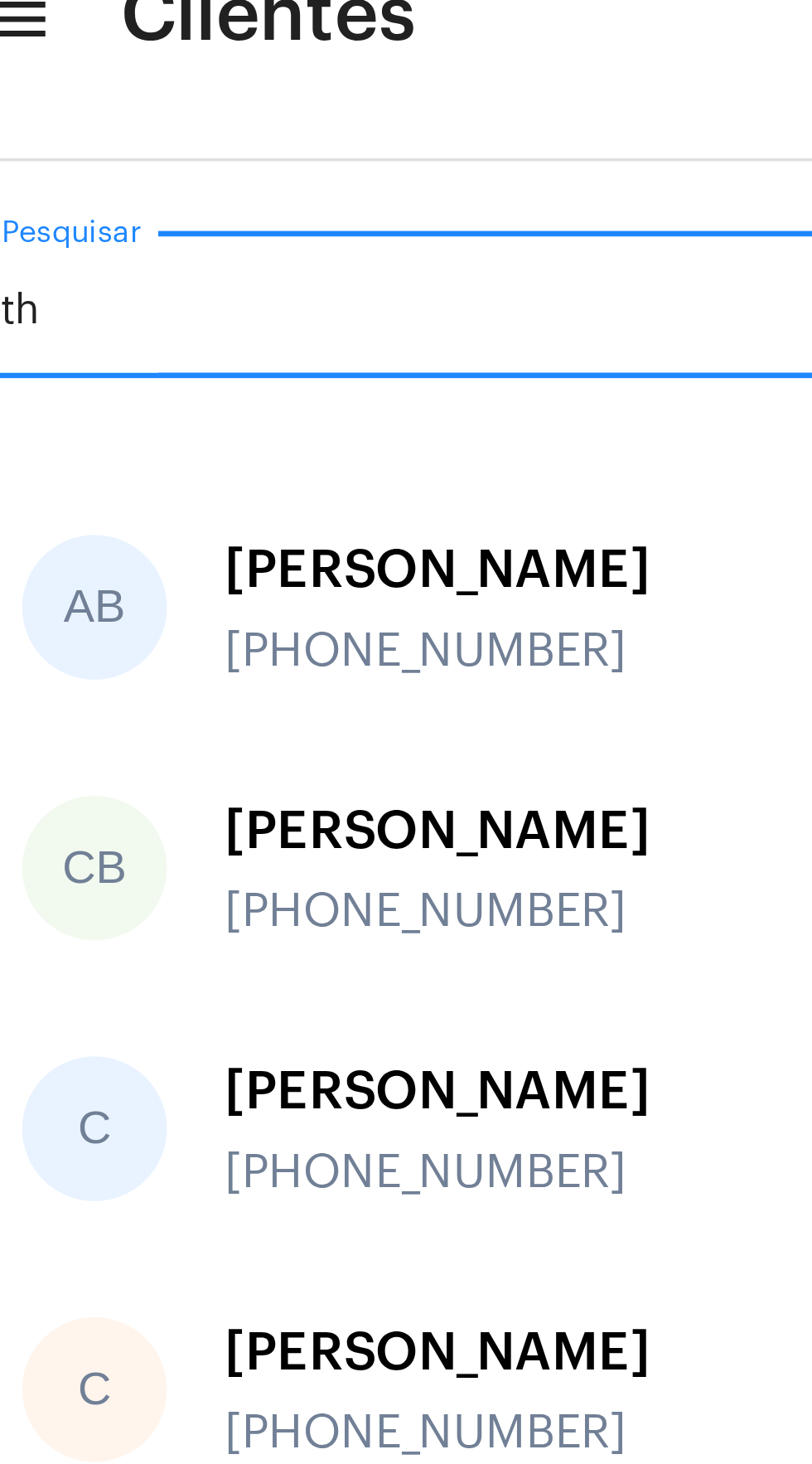
type input "tho"
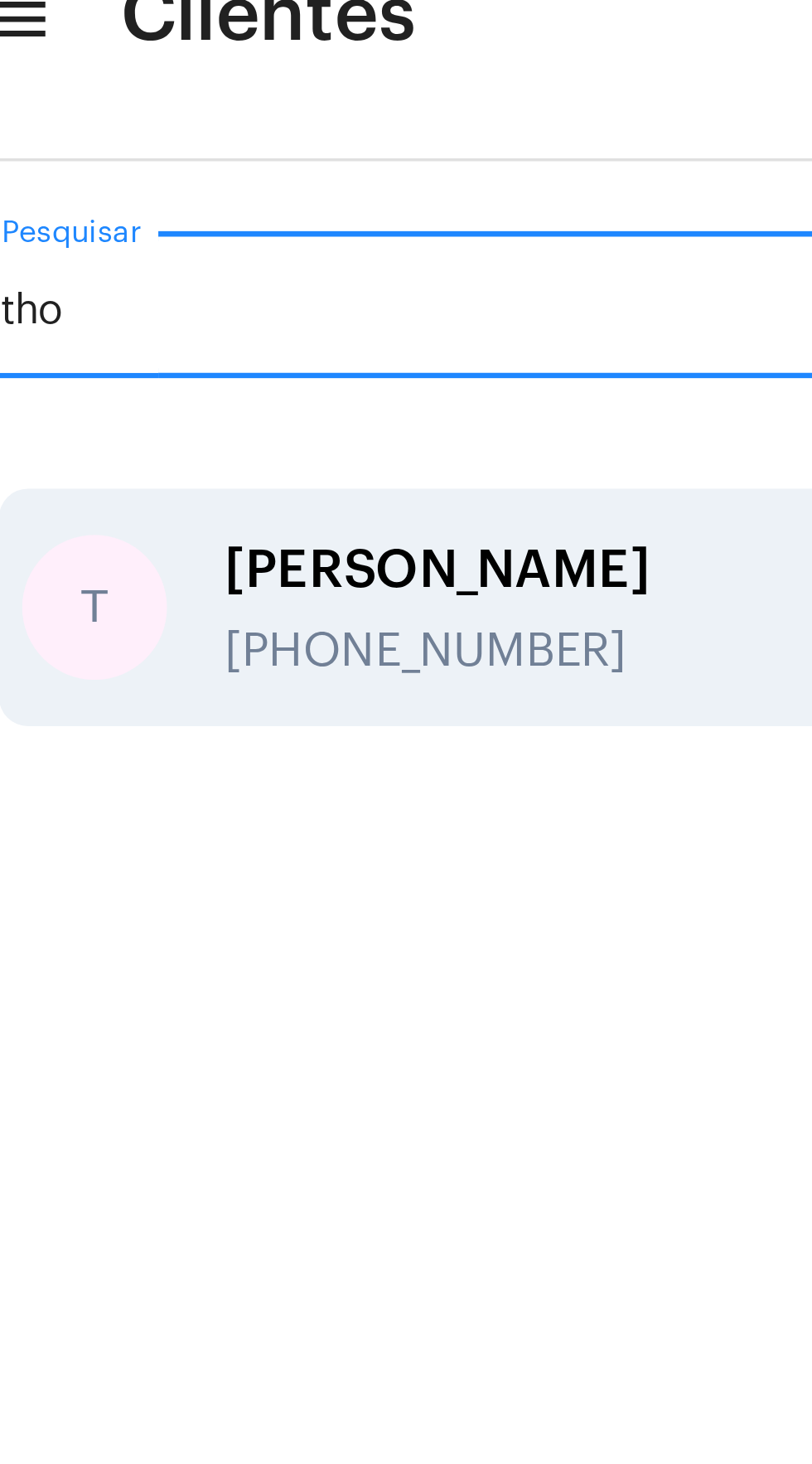
click at [182, 222] on div "[PHONE_NUMBER]" at bounding box center [188, 222] width 182 height 15
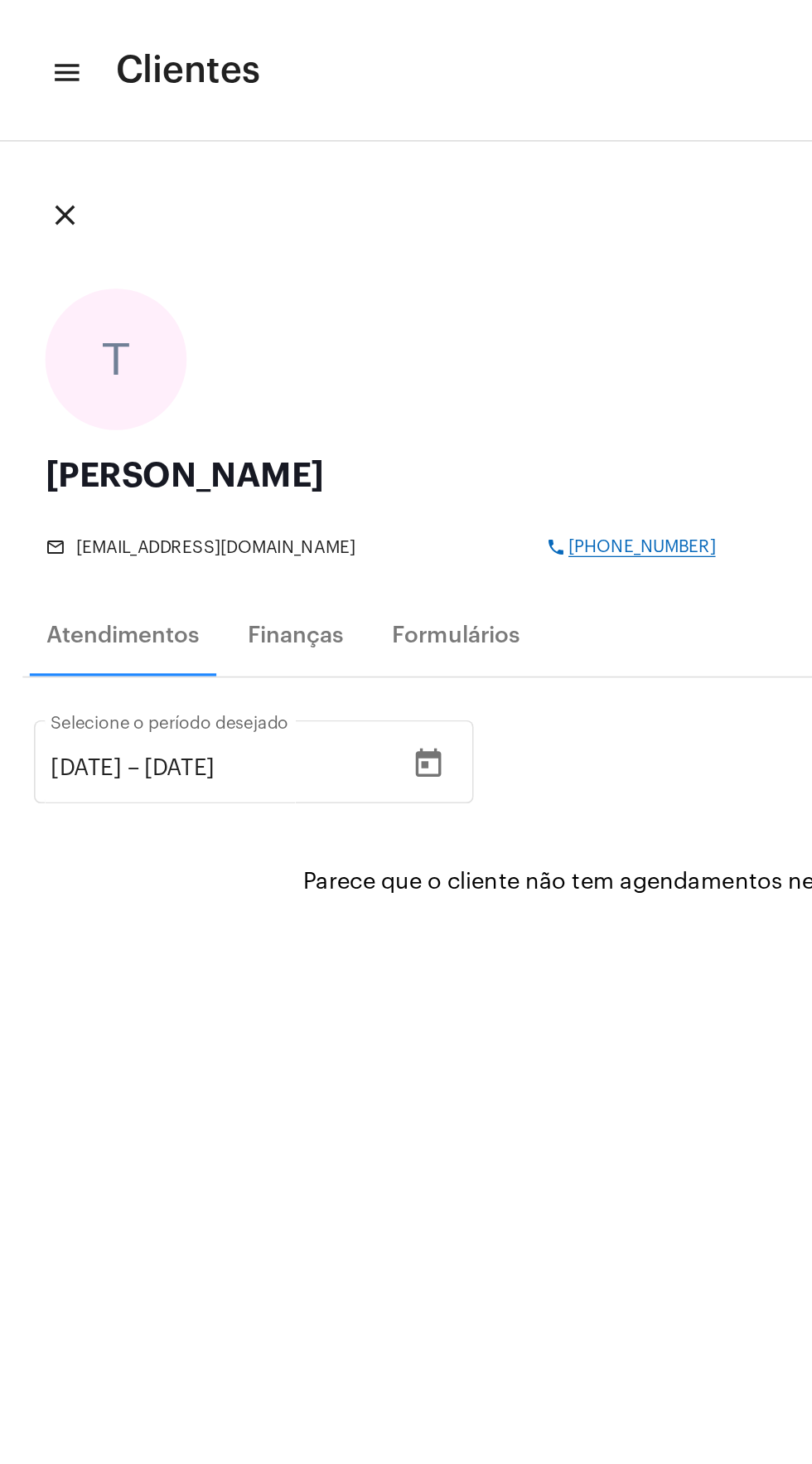
copy span "[PHONE_NUMBER]"
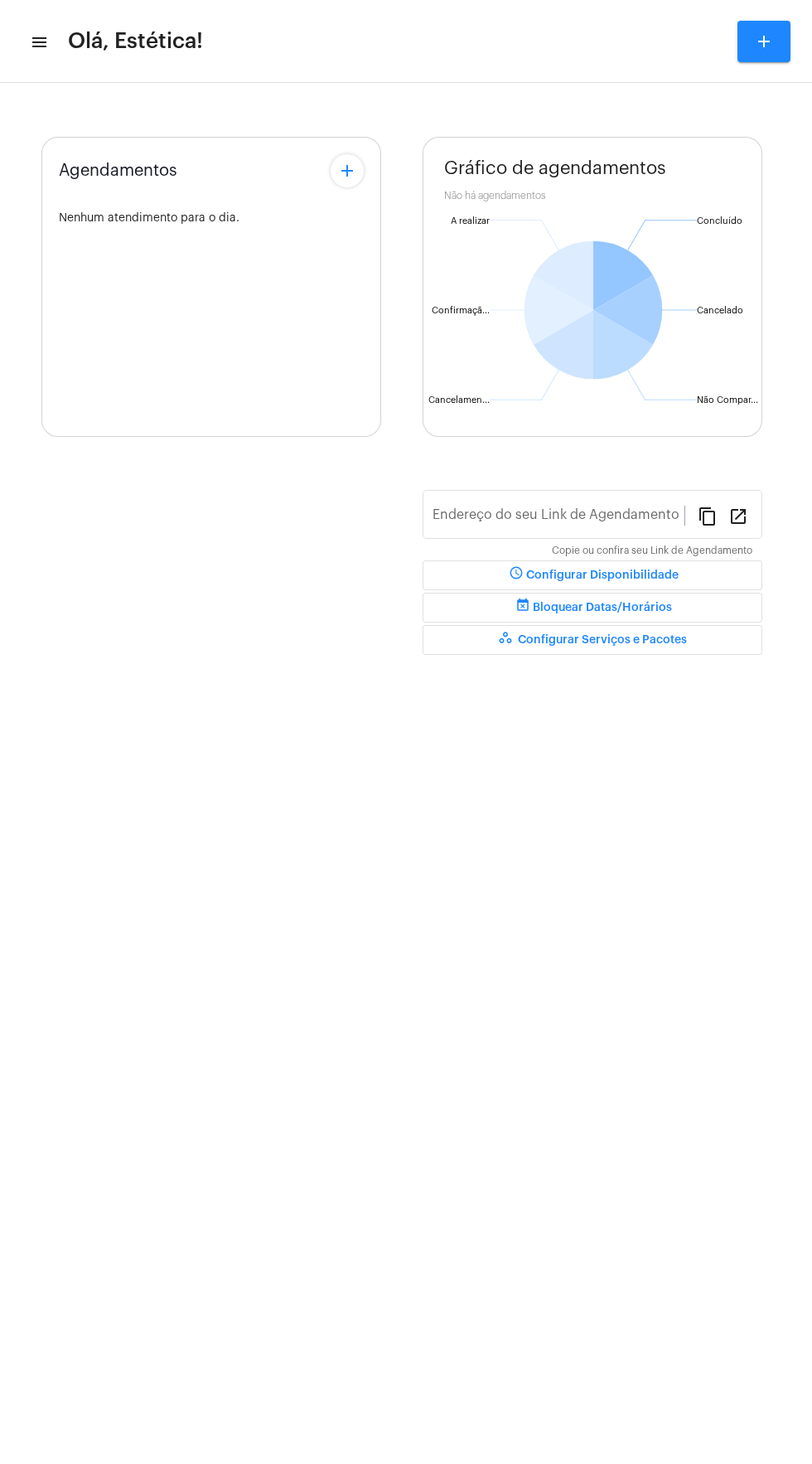
type input "[URL][DOMAIN_NAME]"
